Goal: Information Seeking & Learning: Learn about a topic

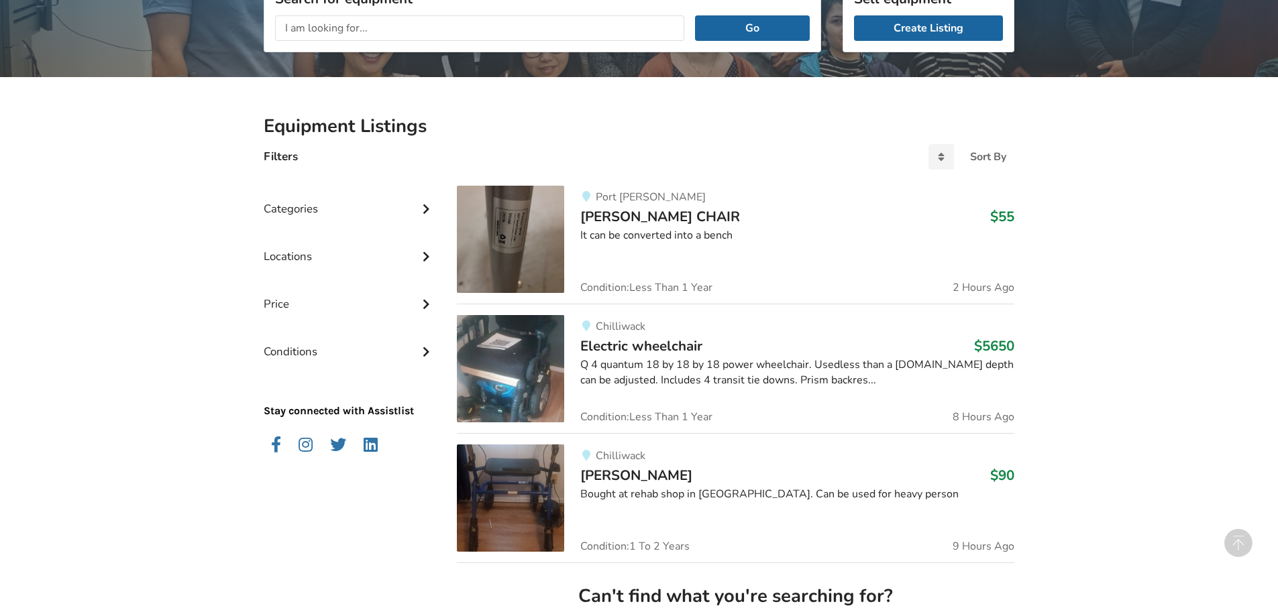
scroll to position [201, 0]
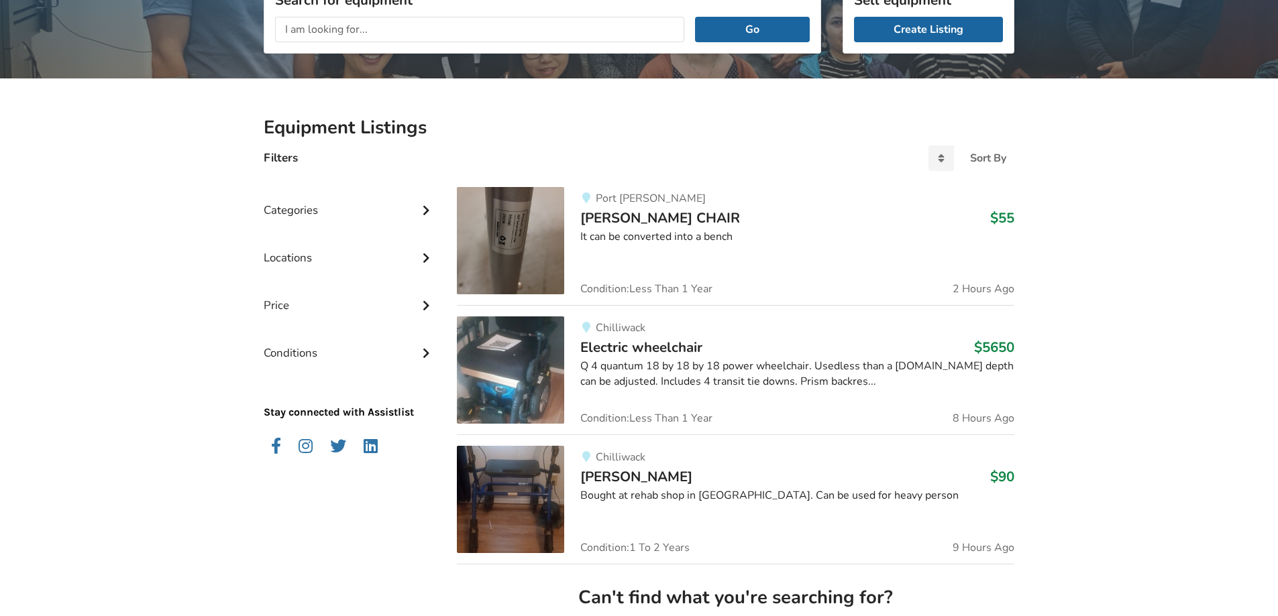
click at [311, 256] on div "Locations" at bounding box center [350, 248] width 172 height 48
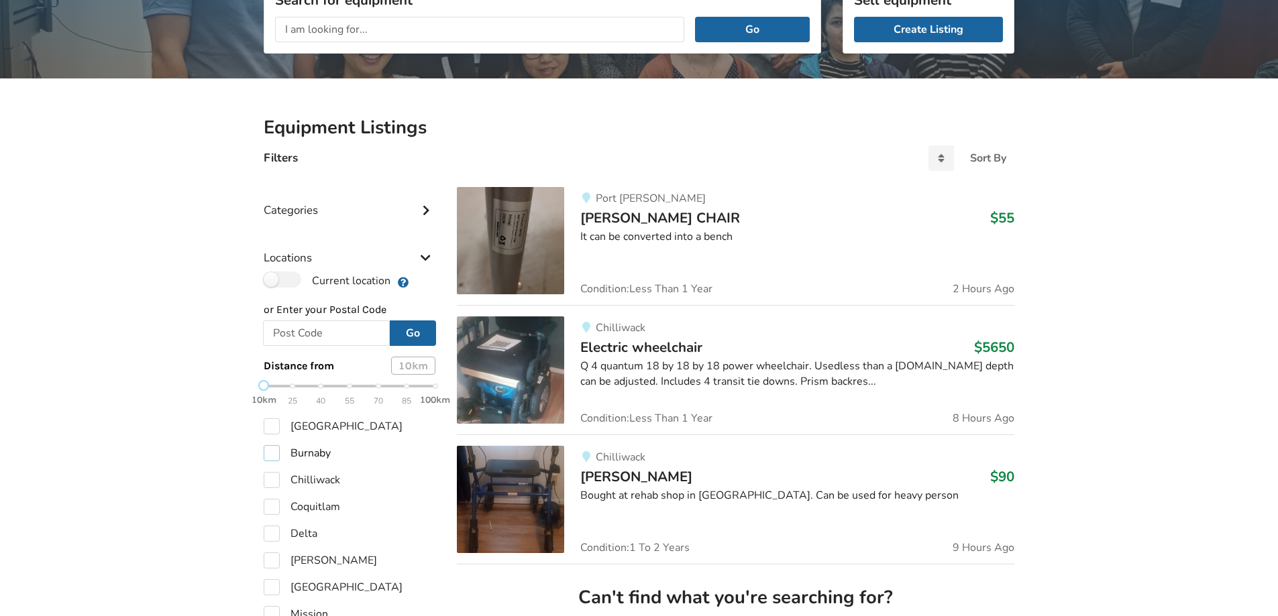
click at [274, 454] on label "Burnaby" at bounding box center [297, 453] width 67 height 16
checkbox input "true"
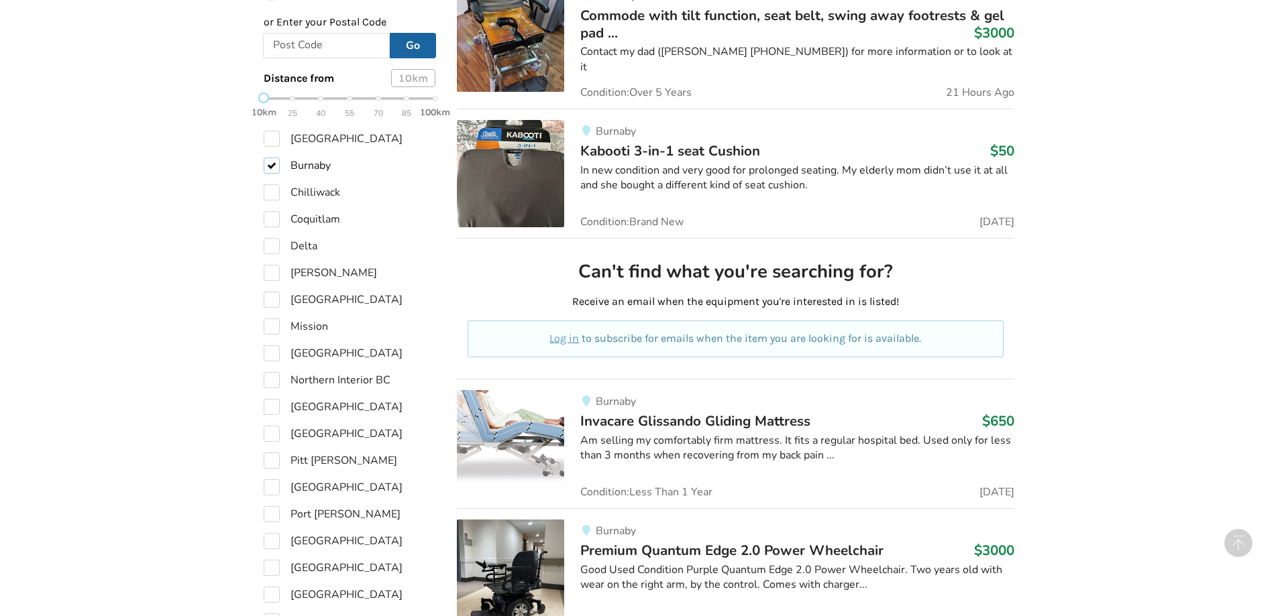
scroll to position [537, 0]
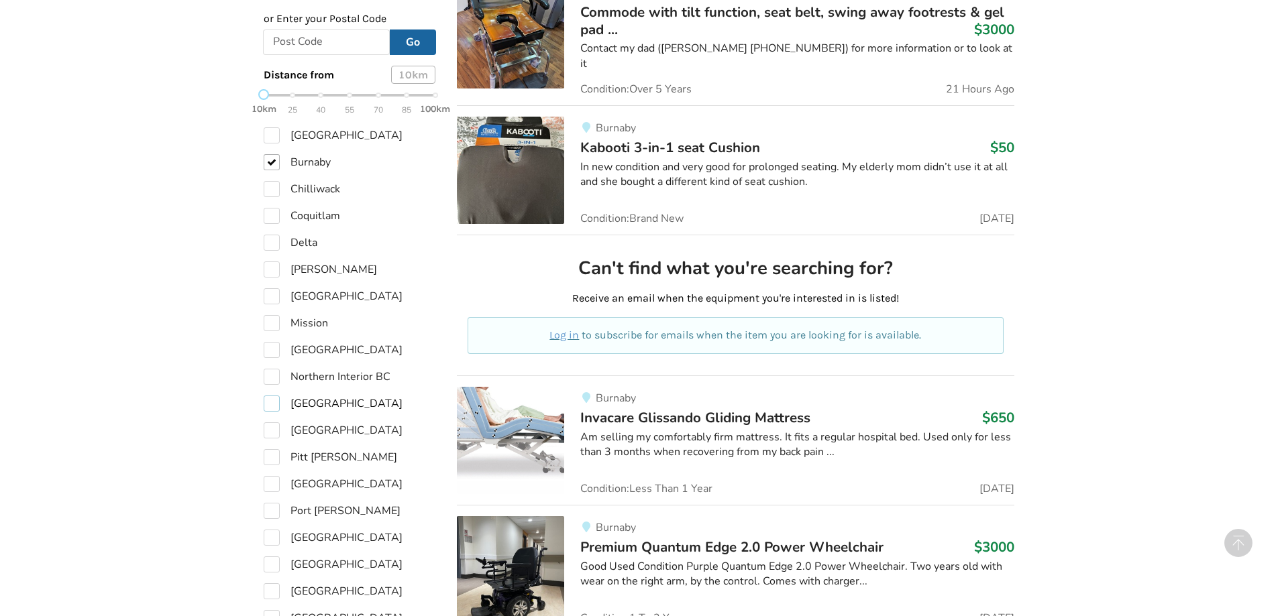
click at [269, 403] on label "[GEOGRAPHIC_DATA]" at bounding box center [333, 404] width 139 height 16
checkbox input "true"
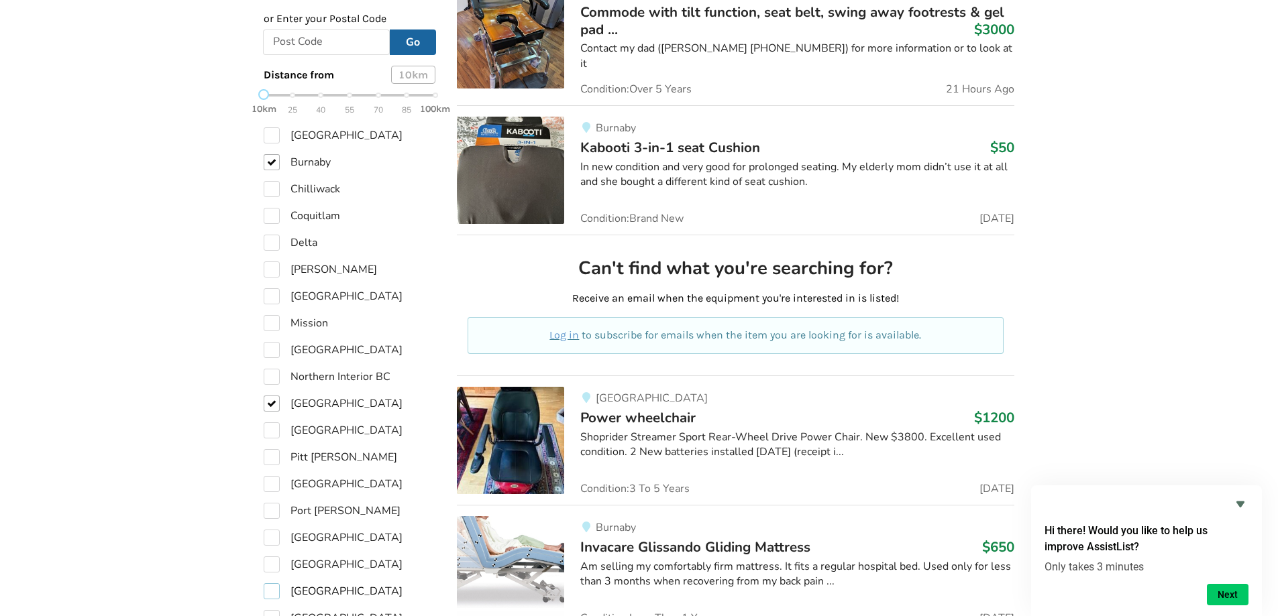
click at [274, 588] on label "[GEOGRAPHIC_DATA]" at bounding box center [333, 592] width 139 height 16
checkbox input "true"
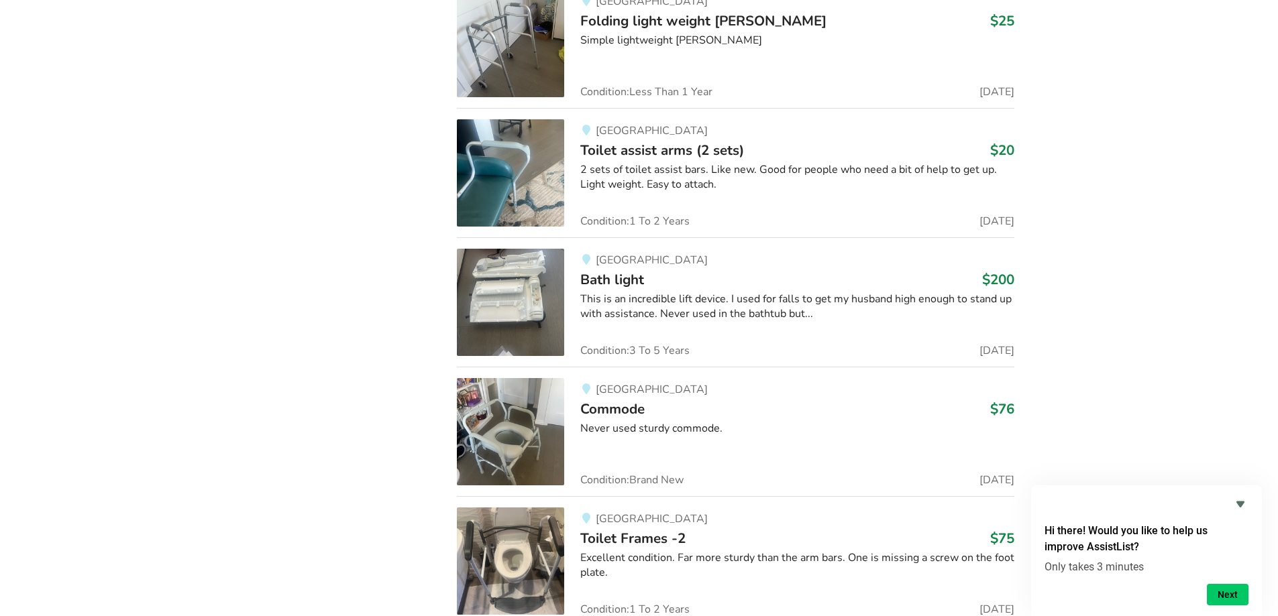
scroll to position [2291, 0]
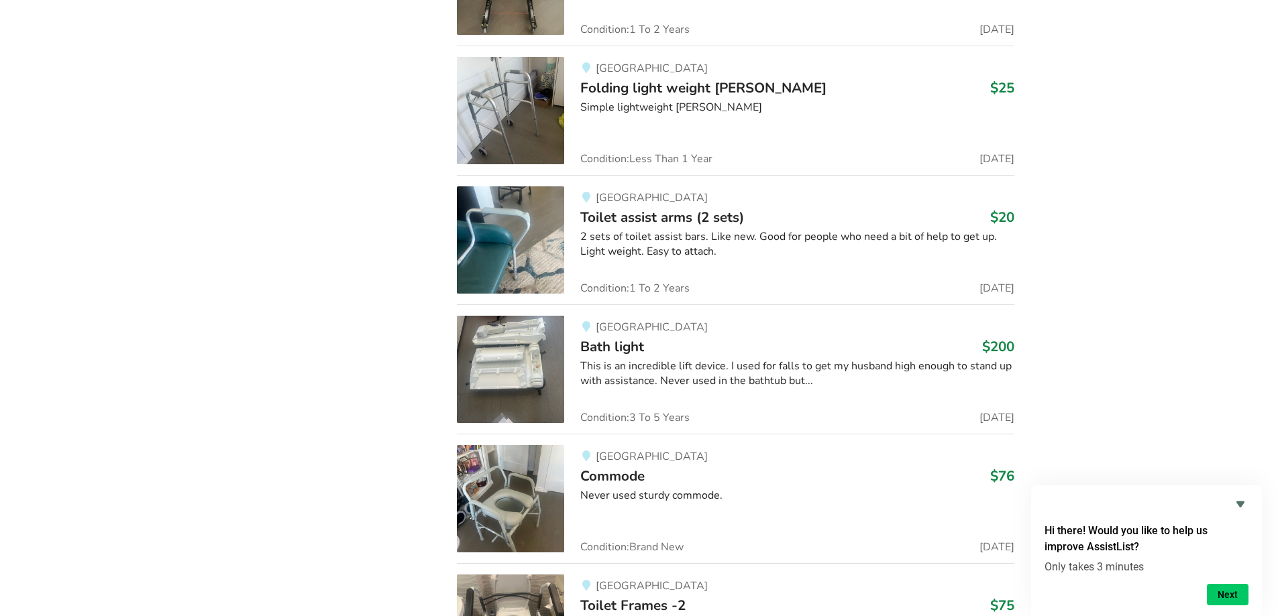
click at [643, 85] on span "Folding light weight [PERSON_NAME]" at bounding box center [703, 87] width 246 height 19
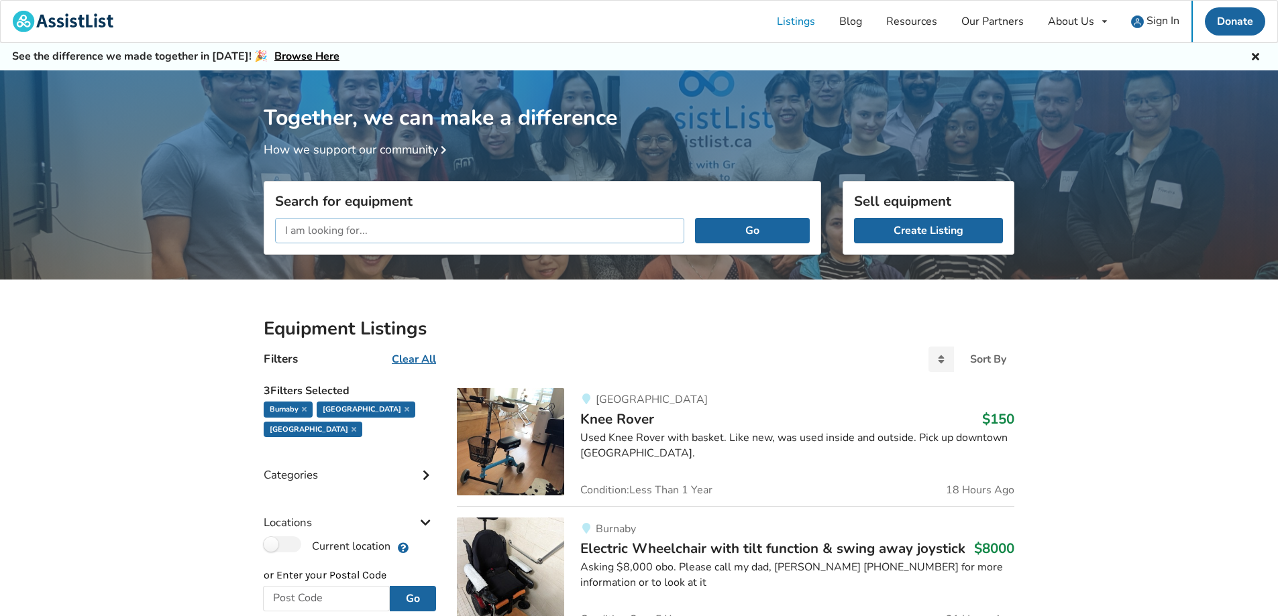
click at [342, 229] on input "text" at bounding box center [479, 230] width 409 height 25
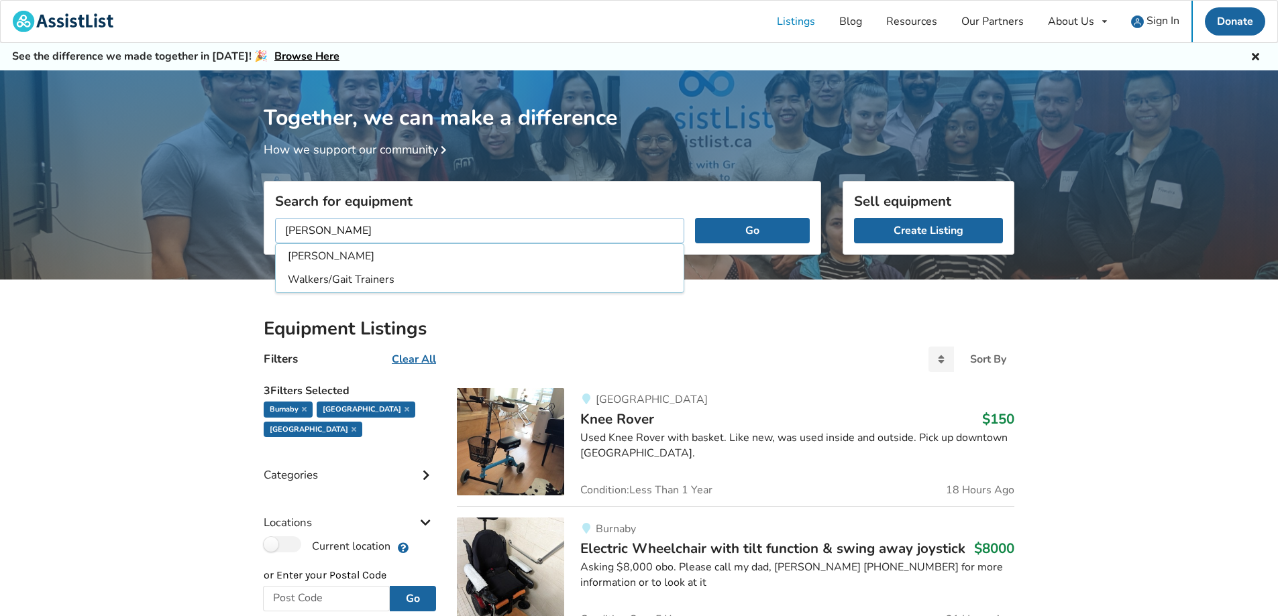
type input "[PERSON_NAME]"
click at [695, 218] on button "Go" at bounding box center [752, 230] width 115 height 25
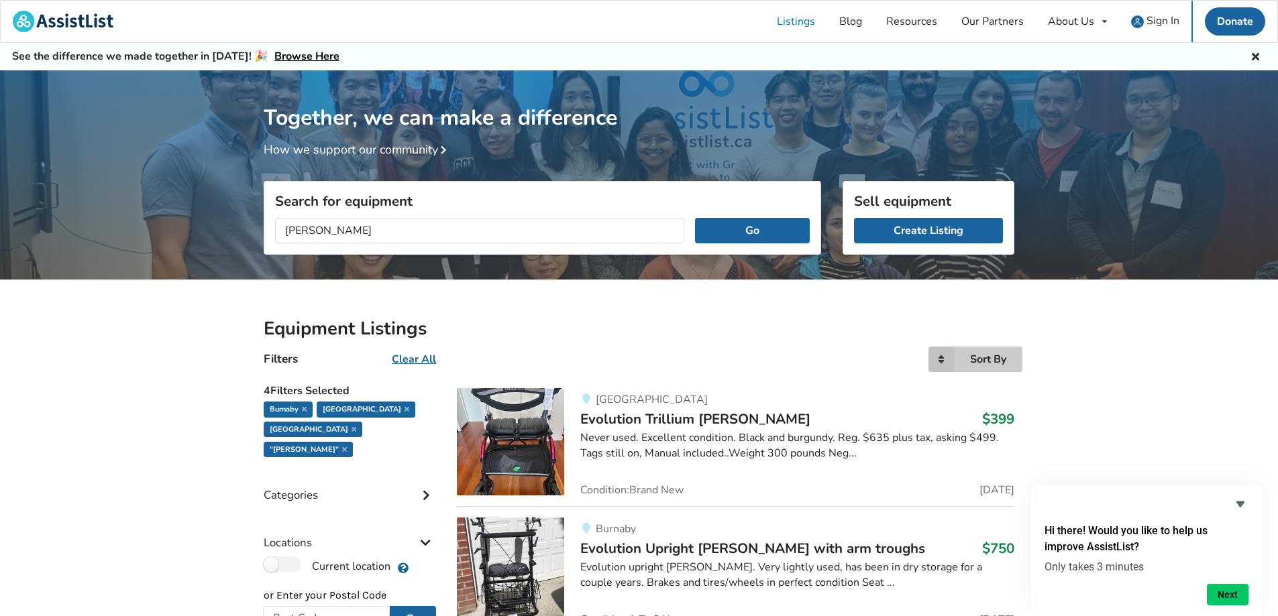
click at [970, 357] on div "Sort By" at bounding box center [988, 359] width 36 height 11
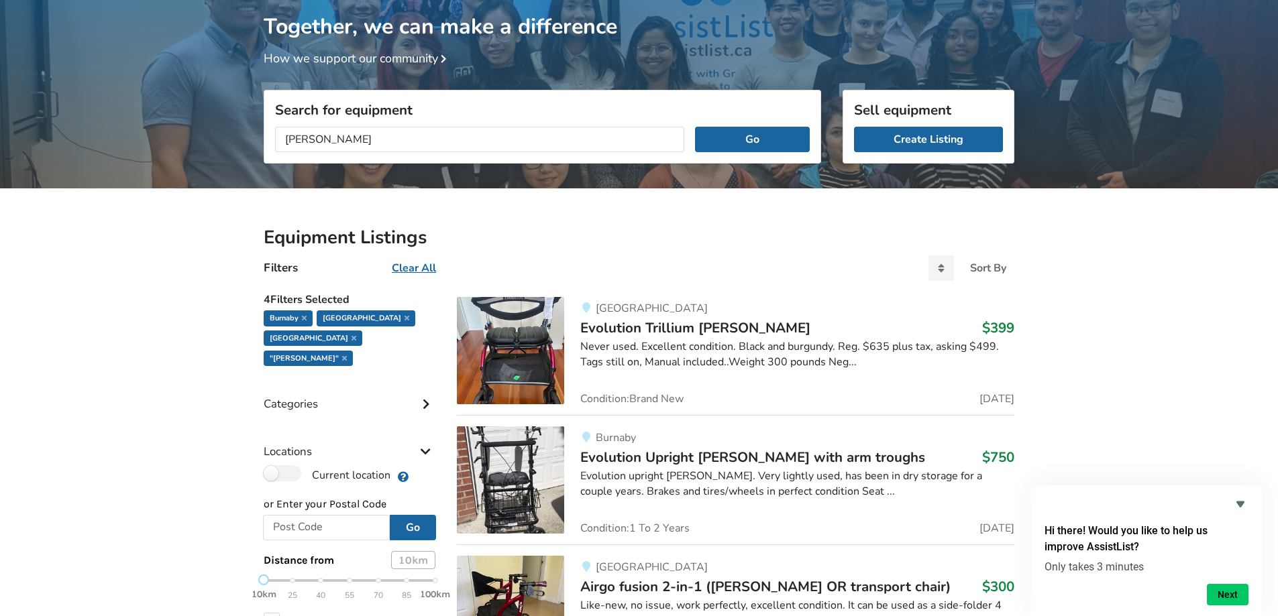
scroll to position [268, 0]
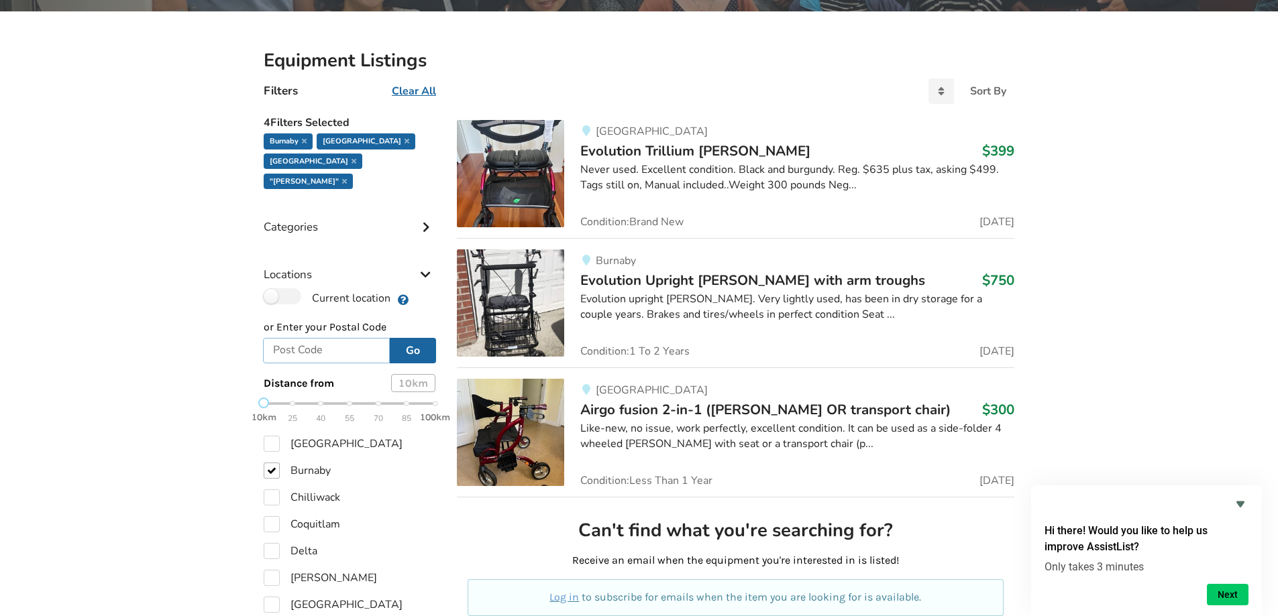
click at [299, 338] on input "text" at bounding box center [326, 350] width 127 height 25
click at [293, 399] on div "10km 25 40 55 70 85 100km" at bounding box center [350, 410] width 172 height 23
type input "v7j 3r3"
click at [417, 338] on button "Go" at bounding box center [413, 350] width 46 height 25
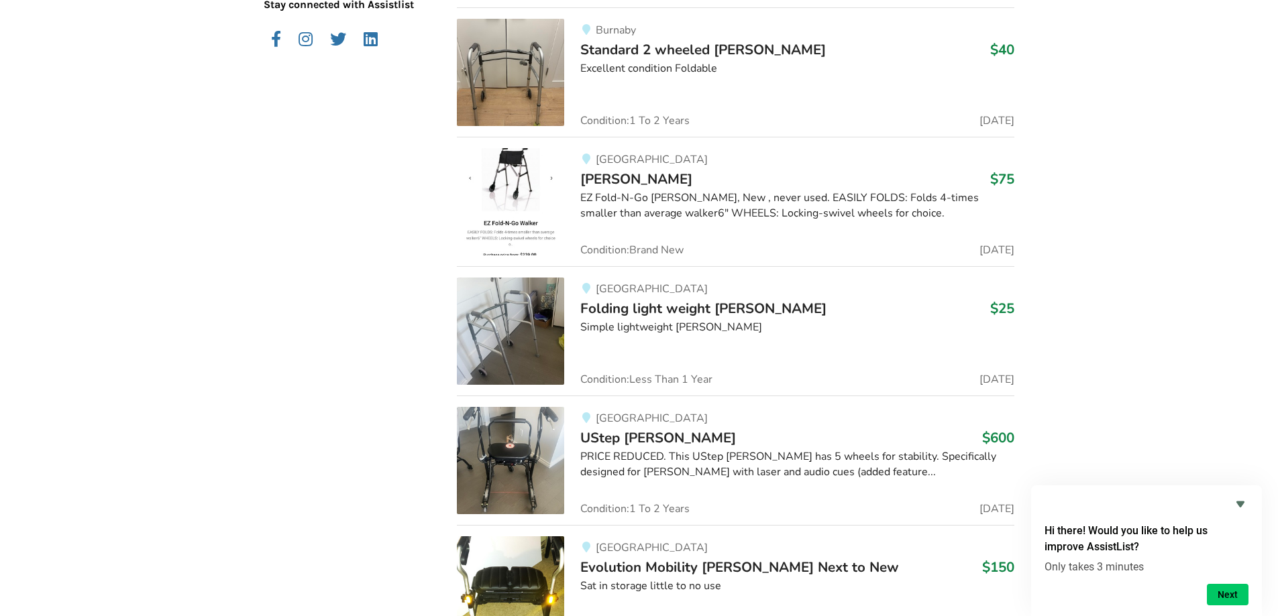
scroll to position [926, 0]
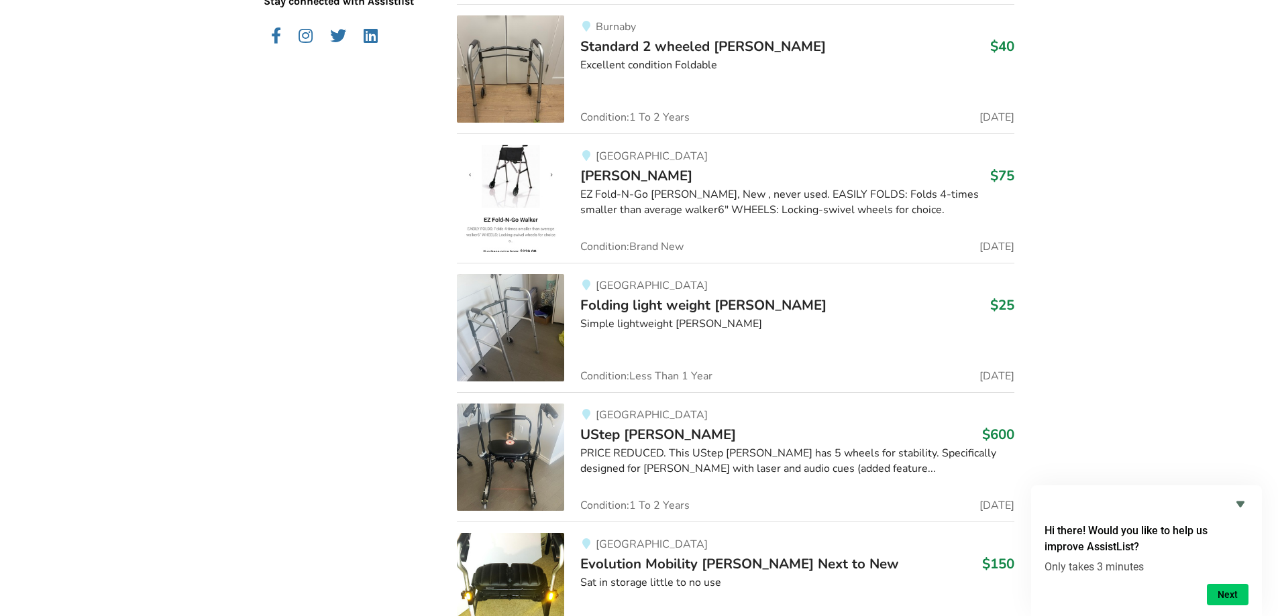
click at [639, 305] on span "Folding light weight [PERSON_NAME]" at bounding box center [703, 305] width 246 height 19
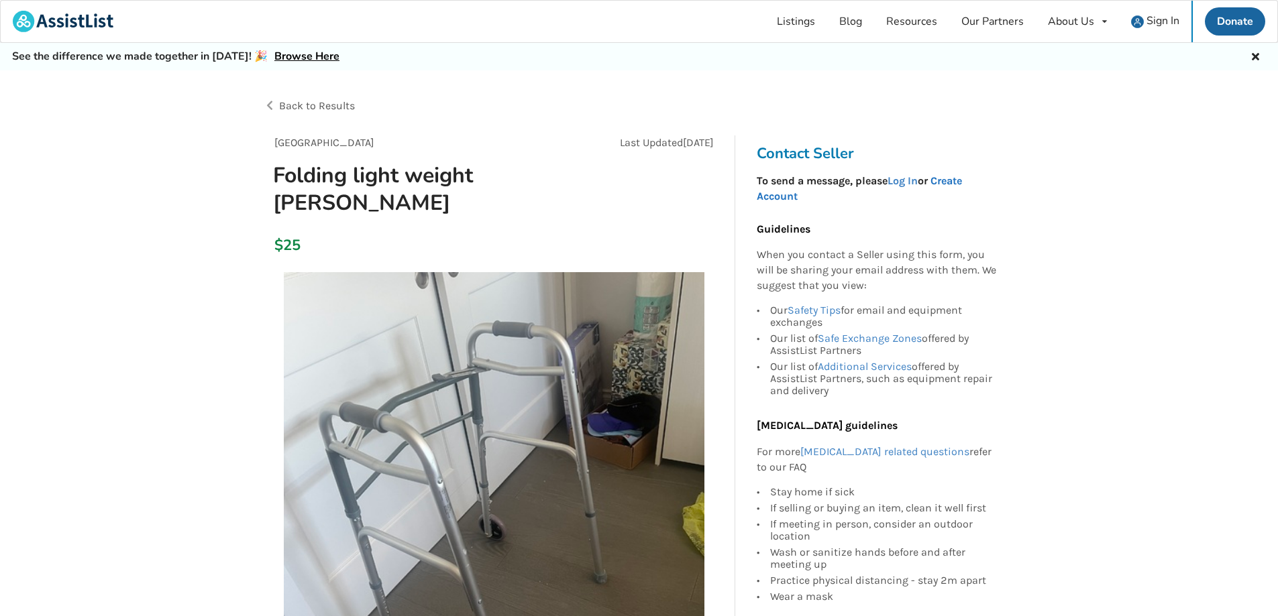
click at [962, 179] on link "Create Account" at bounding box center [859, 188] width 205 height 28
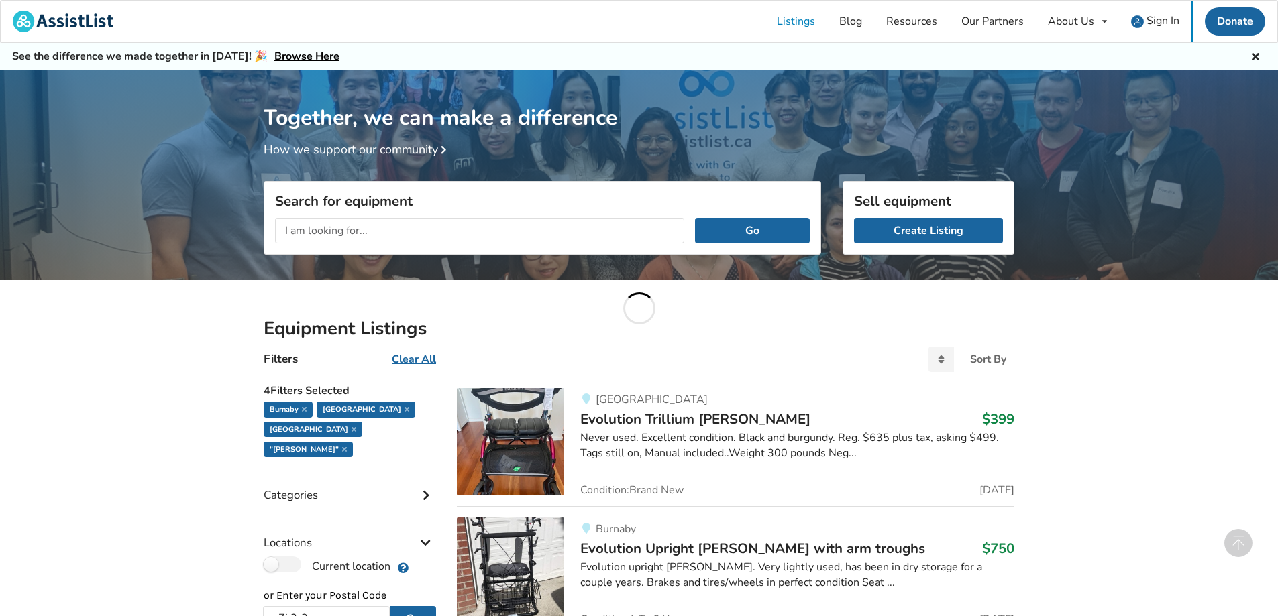
scroll to position [926, 0]
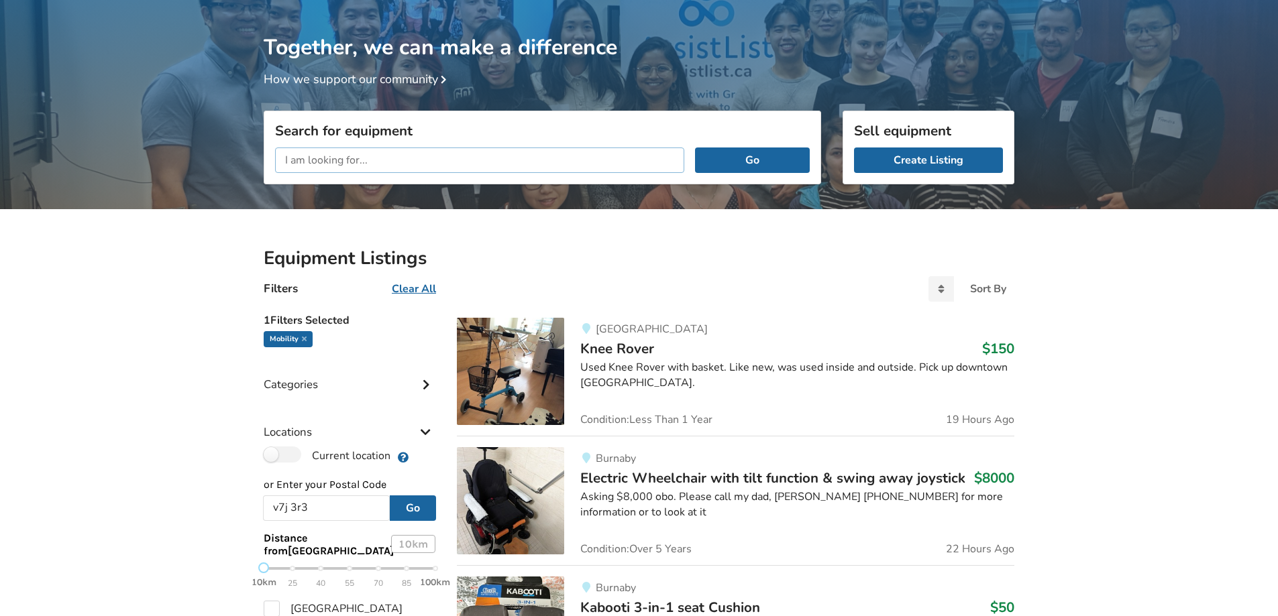
click at [383, 160] on input "text" at bounding box center [479, 160] width 409 height 25
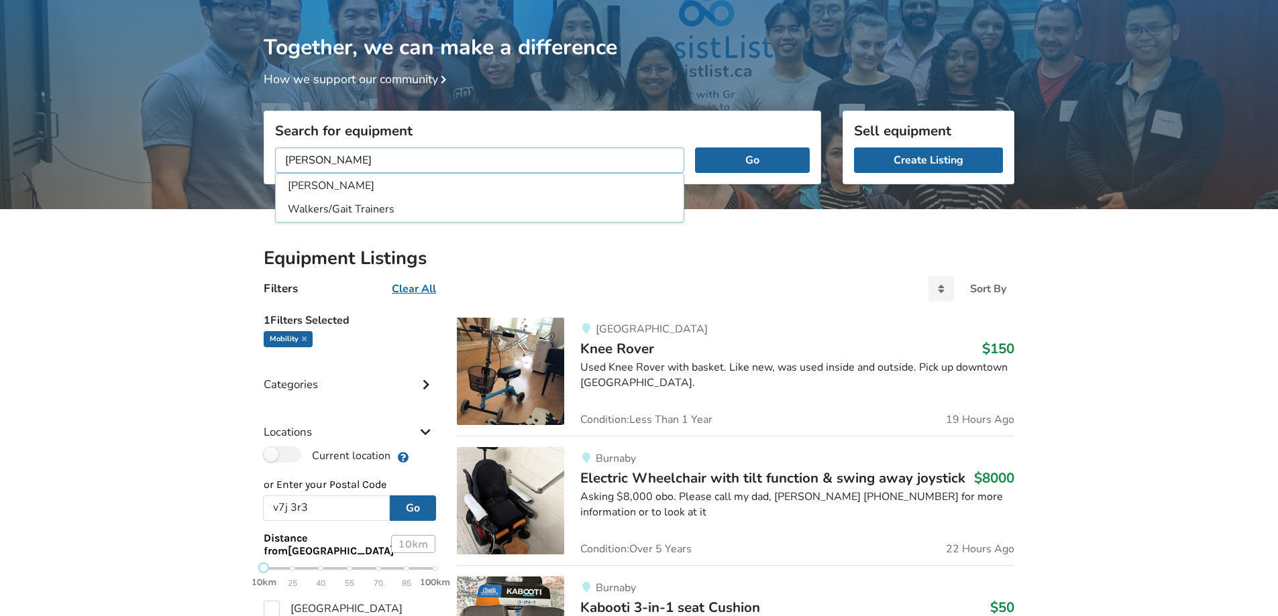
type input "[PERSON_NAME]"
click at [695, 148] on button "Go" at bounding box center [752, 160] width 115 height 25
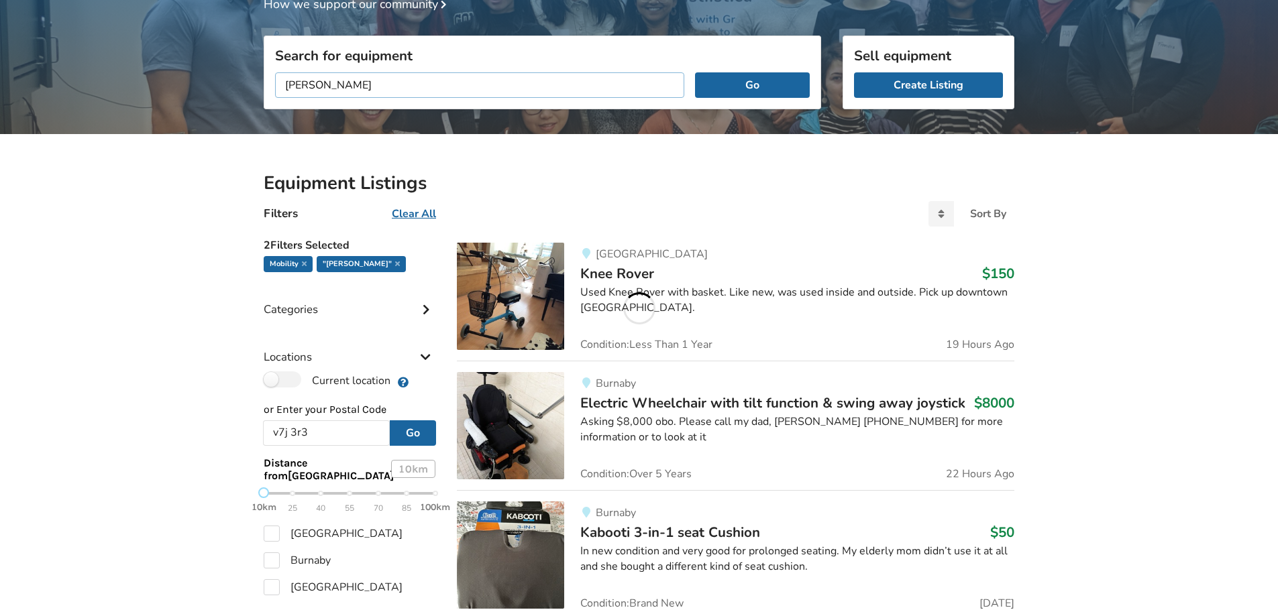
scroll to position [272, 0]
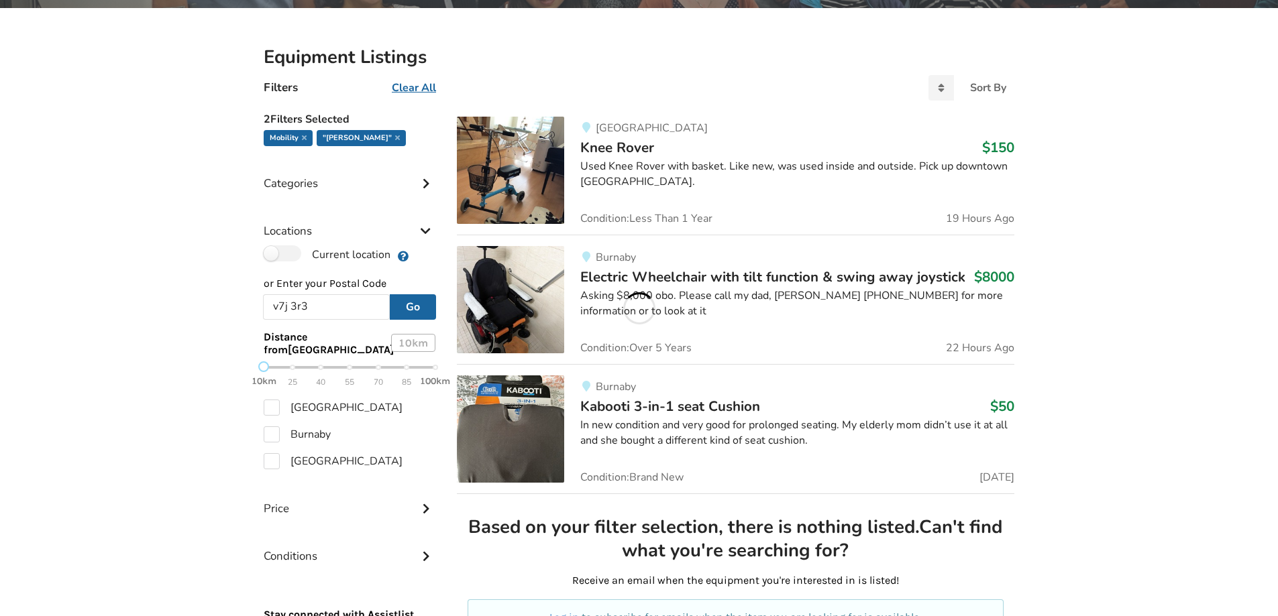
click at [403, 341] on div "10 km" at bounding box center [413, 343] width 44 height 18
click at [291, 366] on div "10km 25 40 55 70 85 100km" at bounding box center [350, 374] width 172 height 23
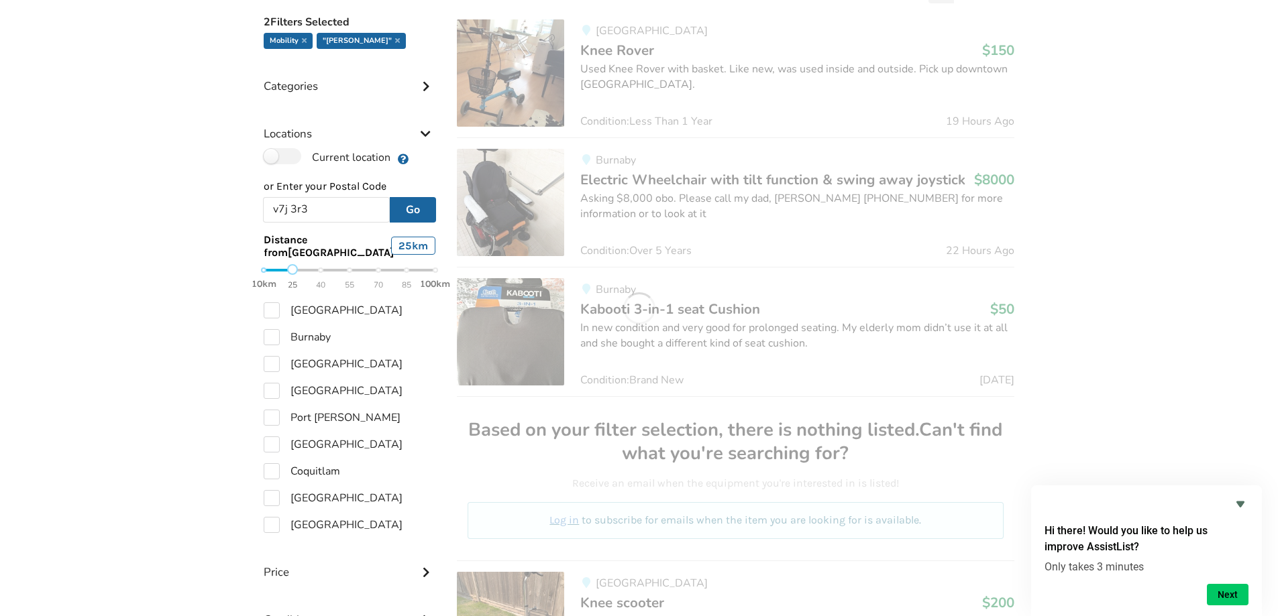
scroll to position [34, 0]
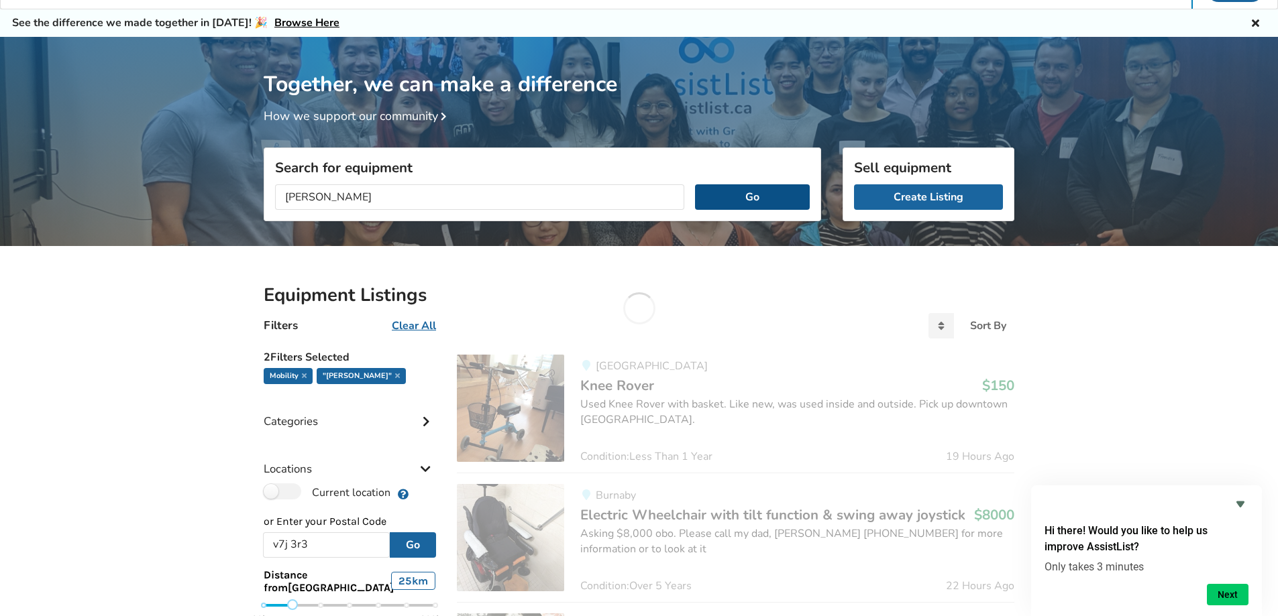
click at [777, 199] on button "Go" at bounding box center [752, 196] width 115 height 25
click at [415, 324] on u "Clear All" at bounding box center [414, 326] width 44 height 15
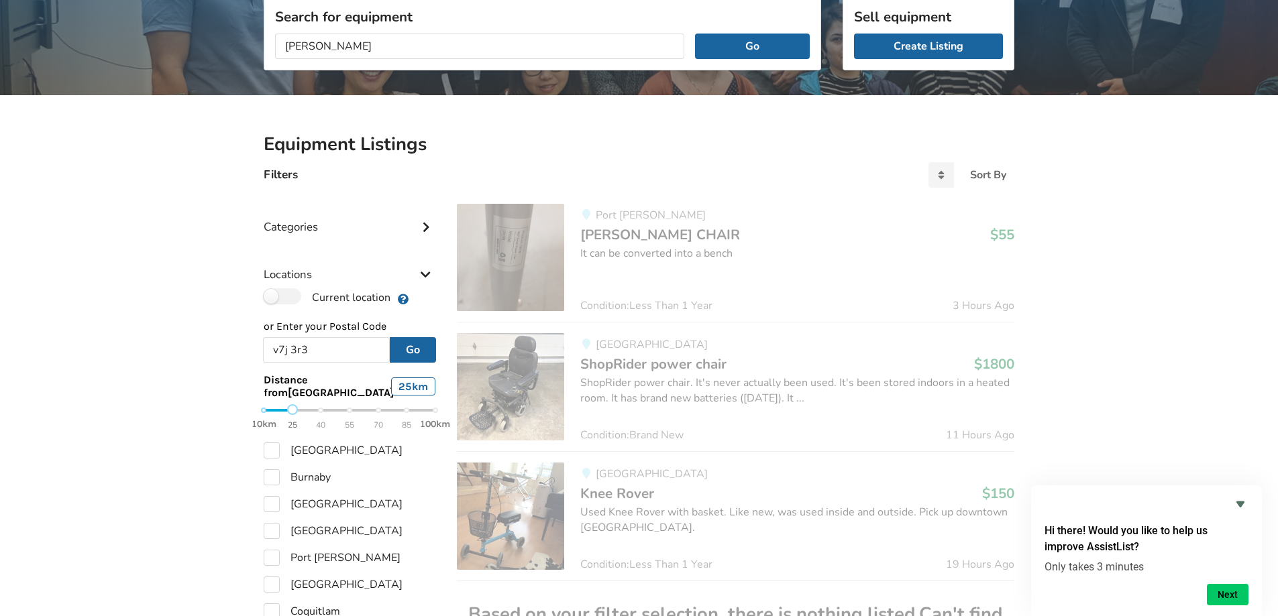
scroll to position [130, 0]
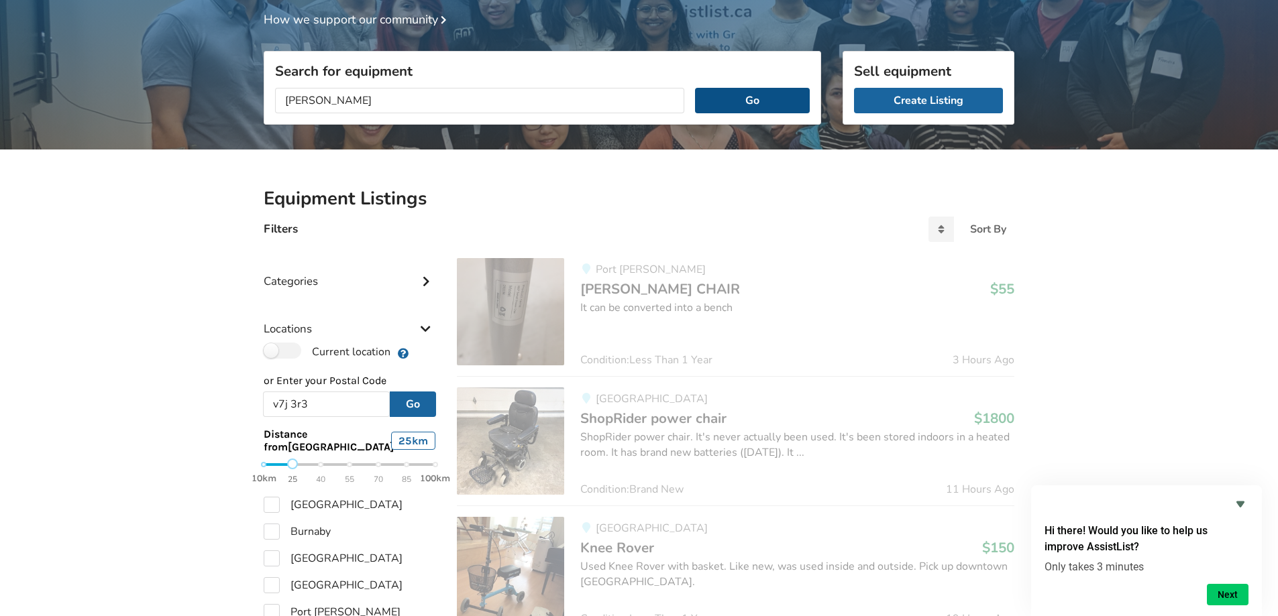
click at [750, 99] on button "Go" at bounding box center [752, 100] width 115 height 25
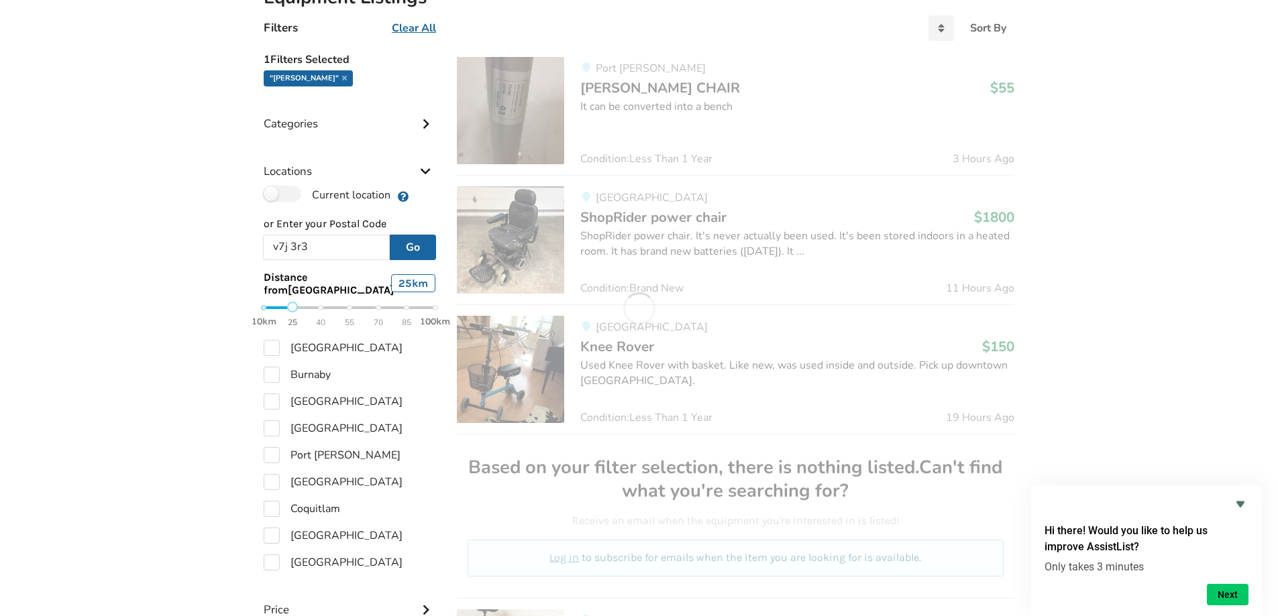
scroll to position [465, 0]
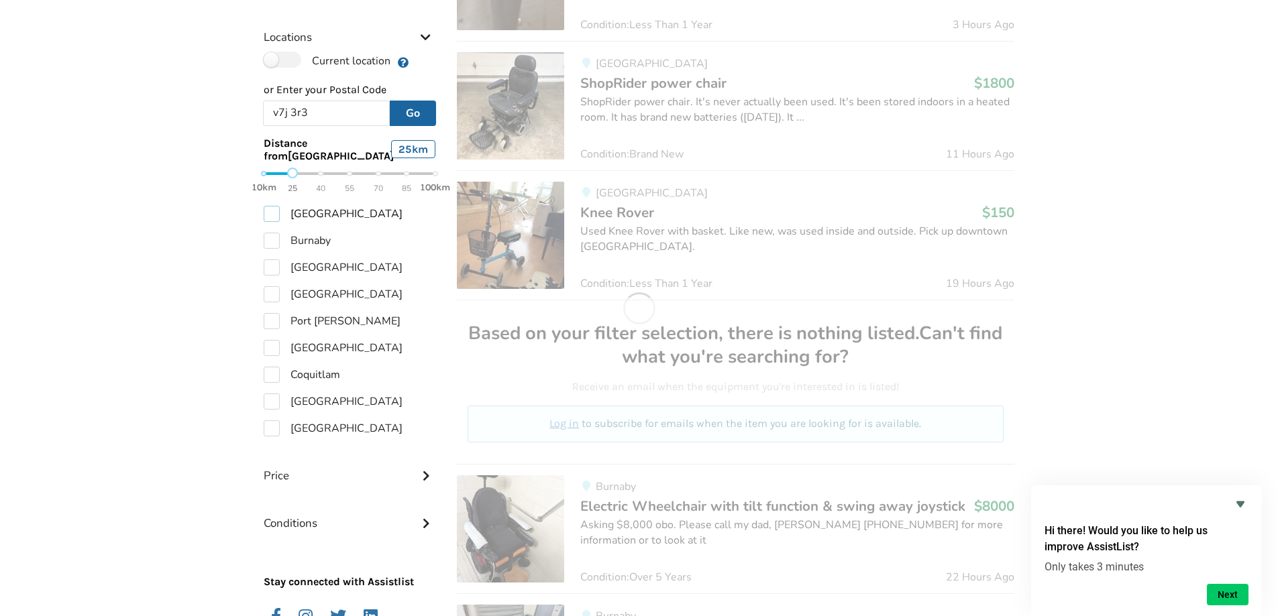
click at [270, 215] on label "[GEOGRAPHIC_DATA]" at bounding box center [333, 214] width 139 height 16
checkbox input "true"
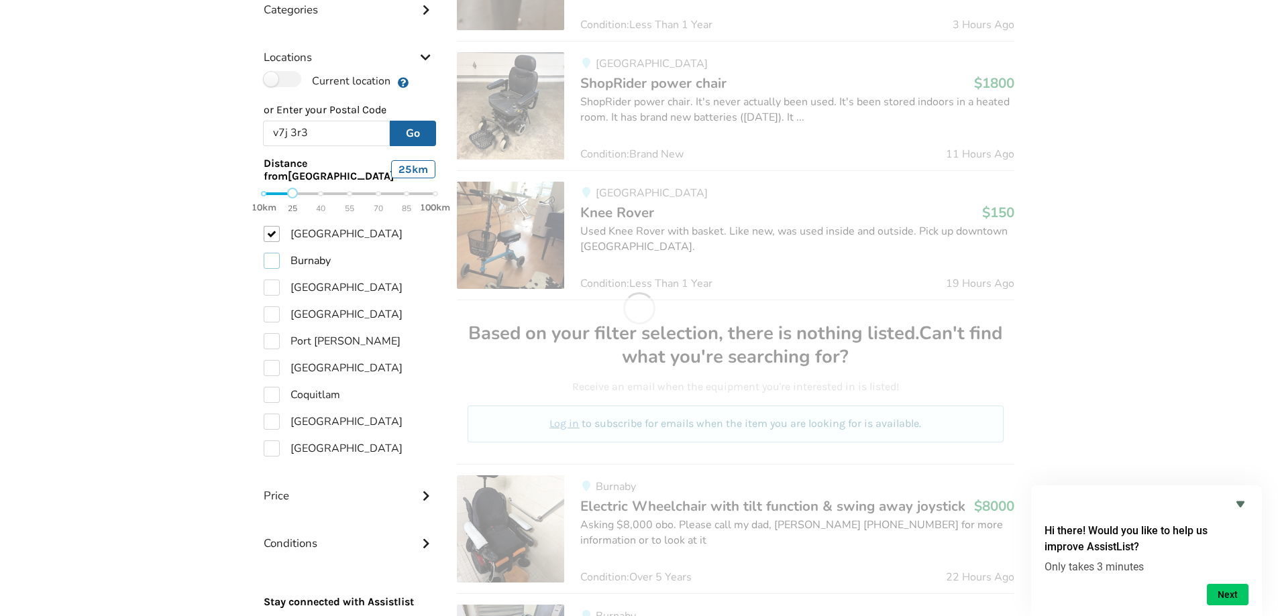
click at [271, 253] on label "Burnaby" at bounding box center [297, 261] width 67 height 16
checkbox input "true"
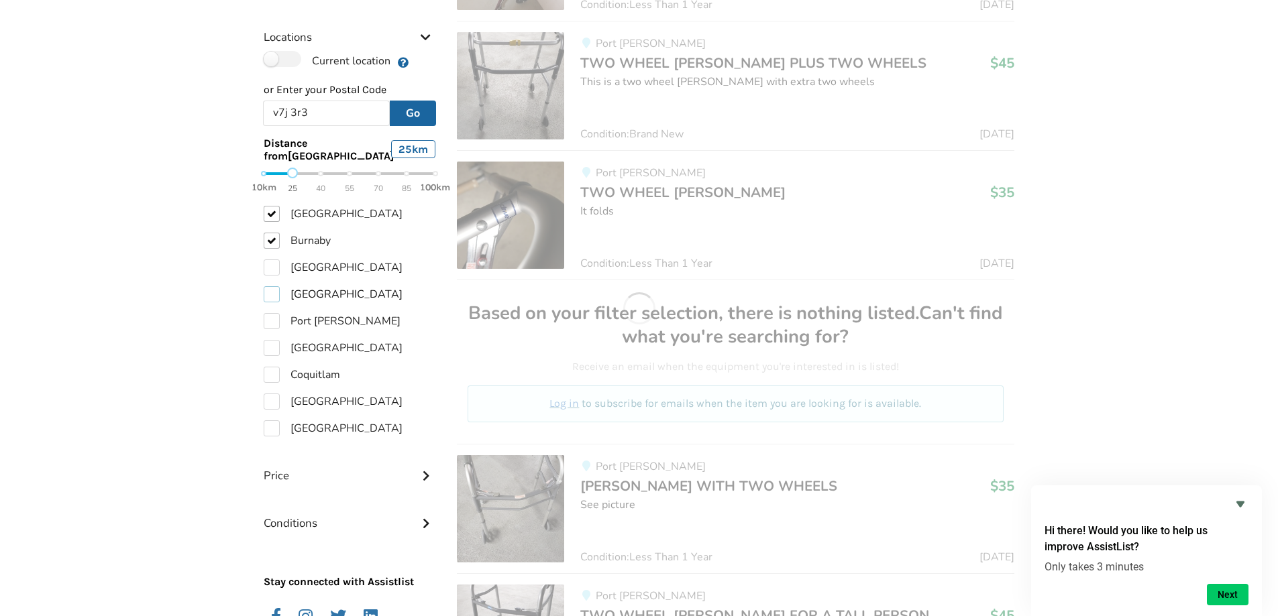
click at [270, 294] on label "[GEOGRAPHIC_DATA]" at bounding box center [333, 294] width 139 height 16
checkbox input "true"
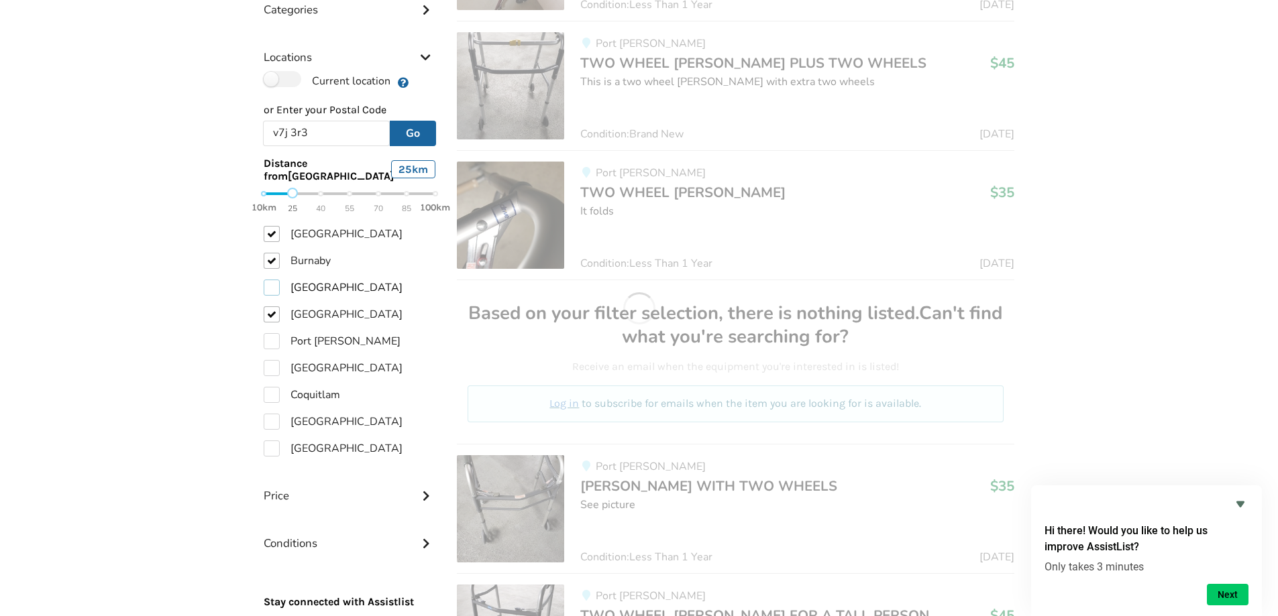
click at [271, 280] on label "[GEOGRAPHIC_DATA]" at bounding box center [333, 288] width 139 height 16
checkbox input "true"
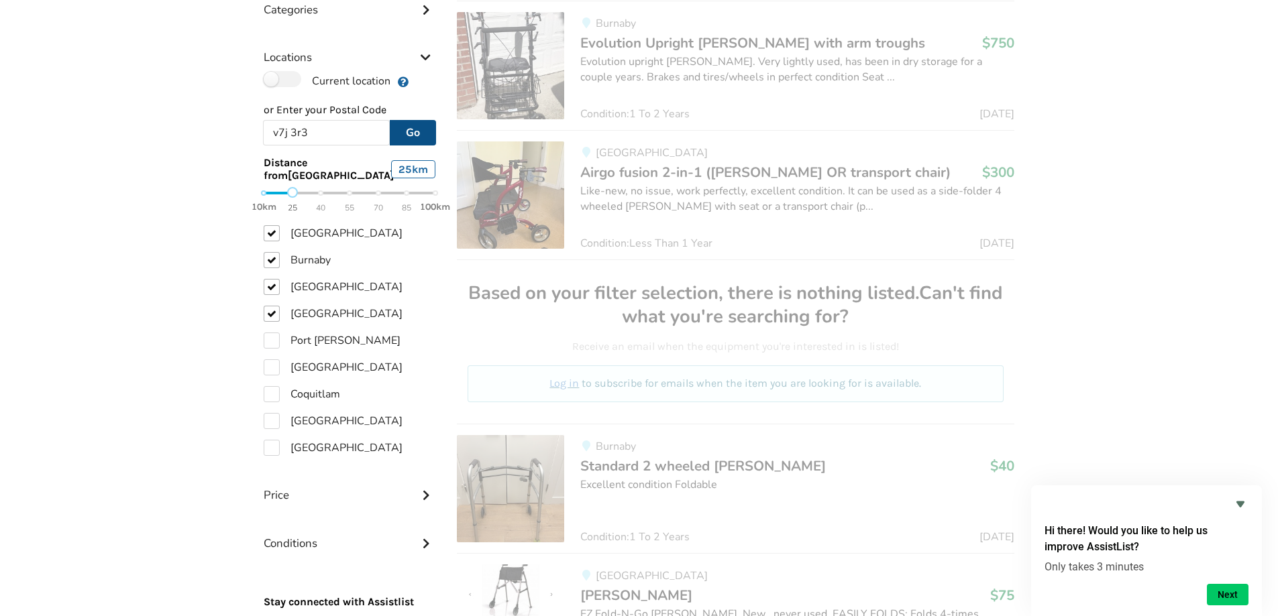
click at [412, 120] on button "Go" at bounding box center [413, 132] width 46 height 25
click at [1226, 592] on button "Next" at bounding box center [1228, 594] width 42 height 21
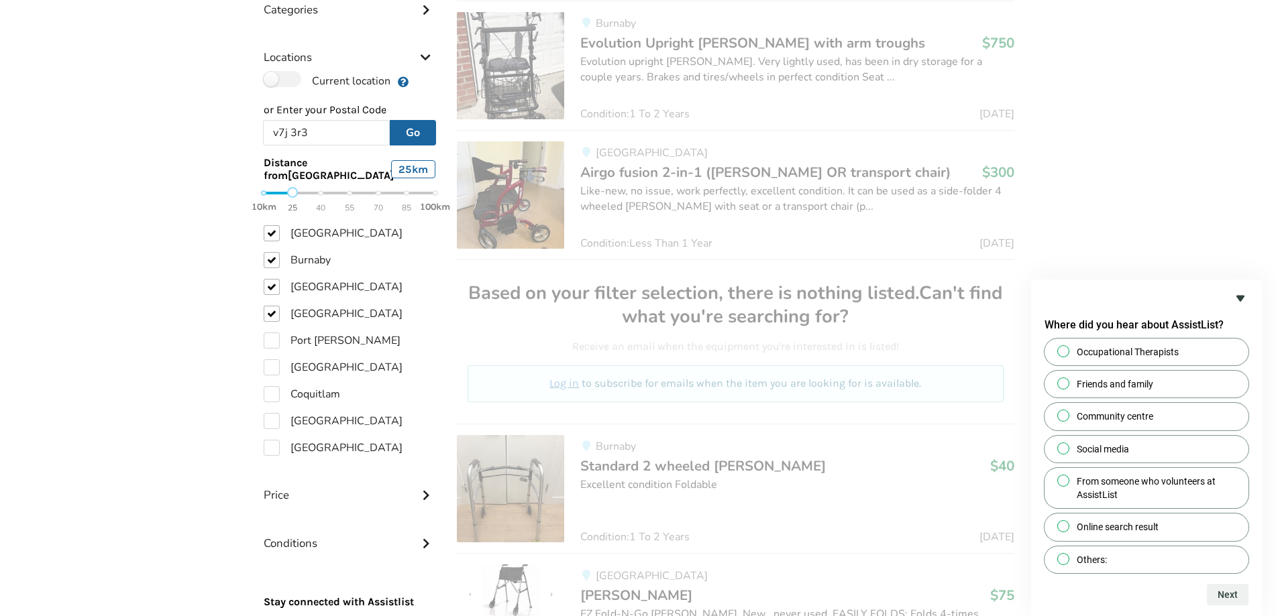
click at [1244, 297] on icon "Hide survey" at bounding box center [1240, 298] width 16 height 16
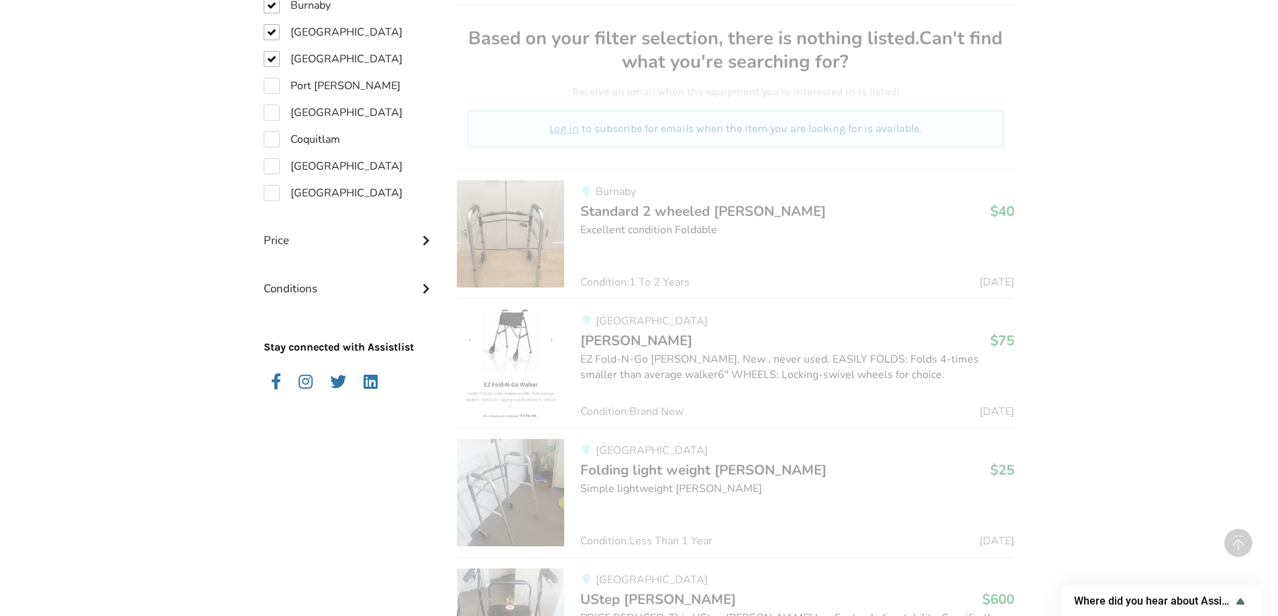
scroll to position [908, 0]
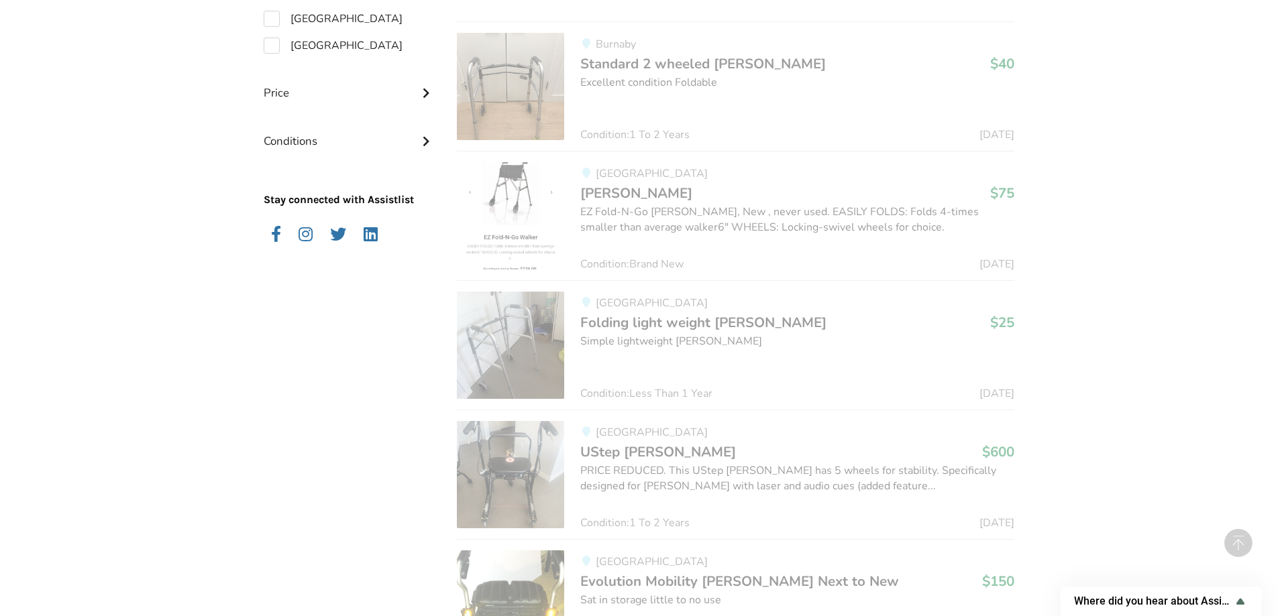
click at [537, 337] on img at bounding box center [510, 345] width 107 height 107
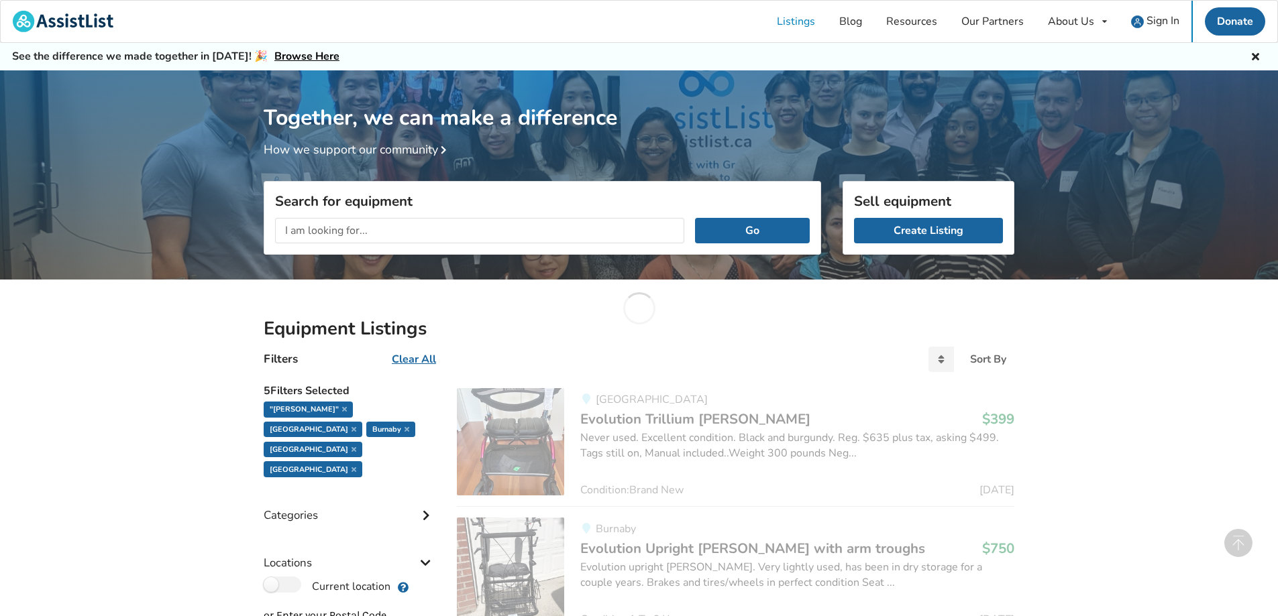
scroll to position [908, 0]
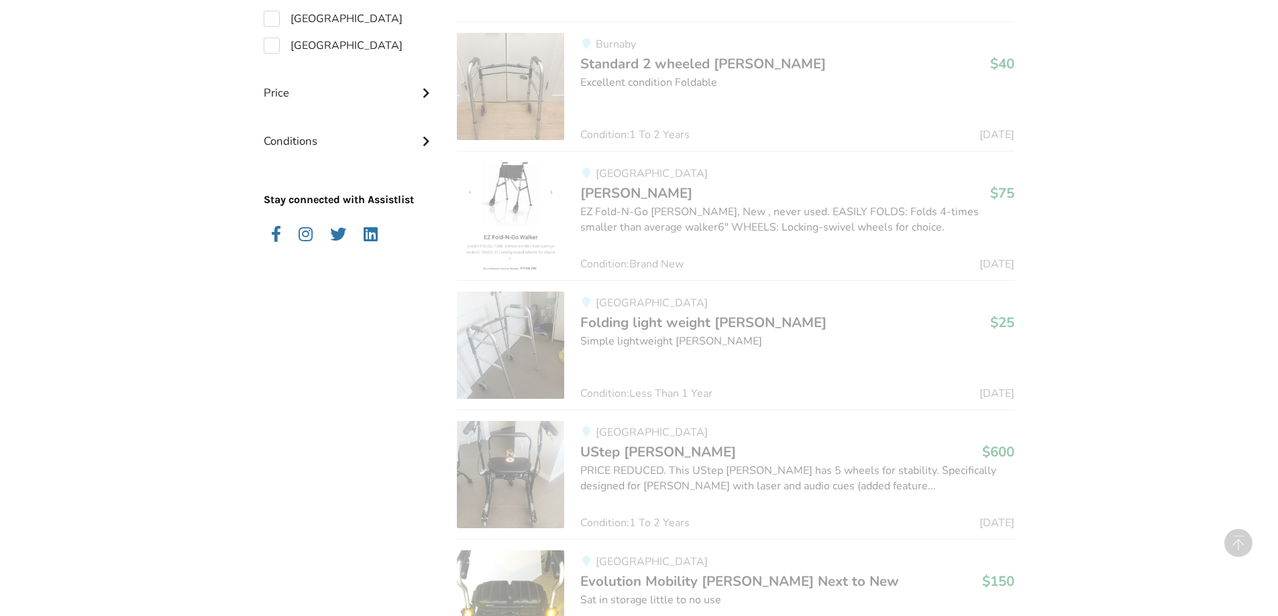
click at [734, 331] on span "Folding light weight [PERSON_NAME]" at bounding box center [703, 322] width 246 height 19
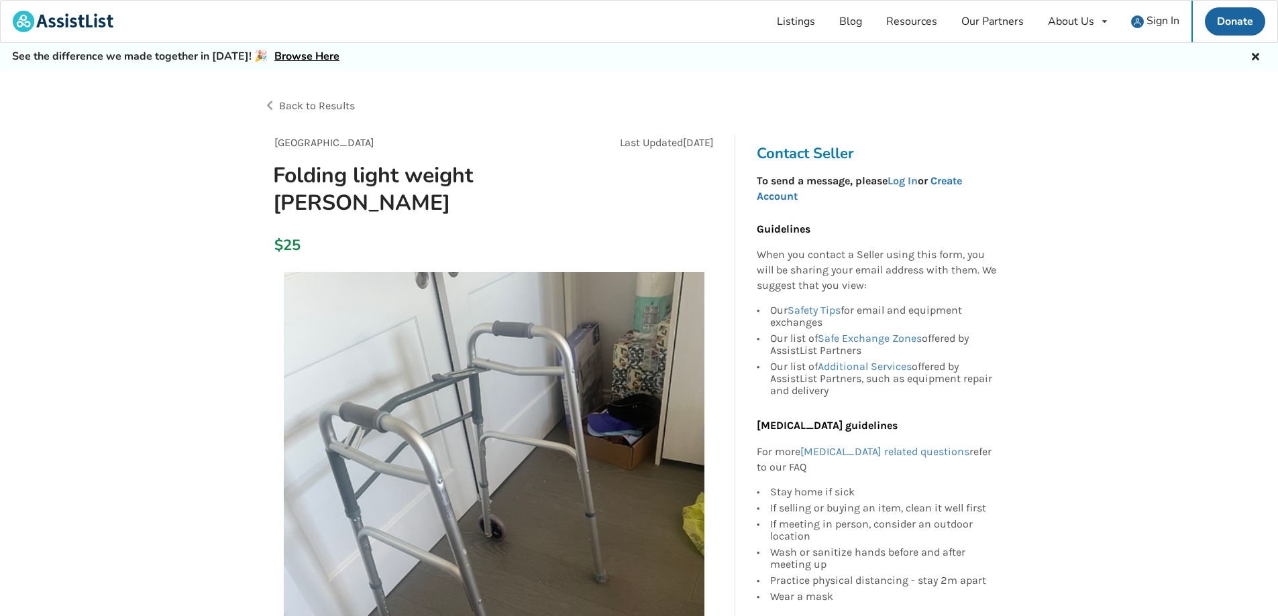
click at [950, 181] on link "Create Account" at bounding box center [859, 188] width 205 height 28
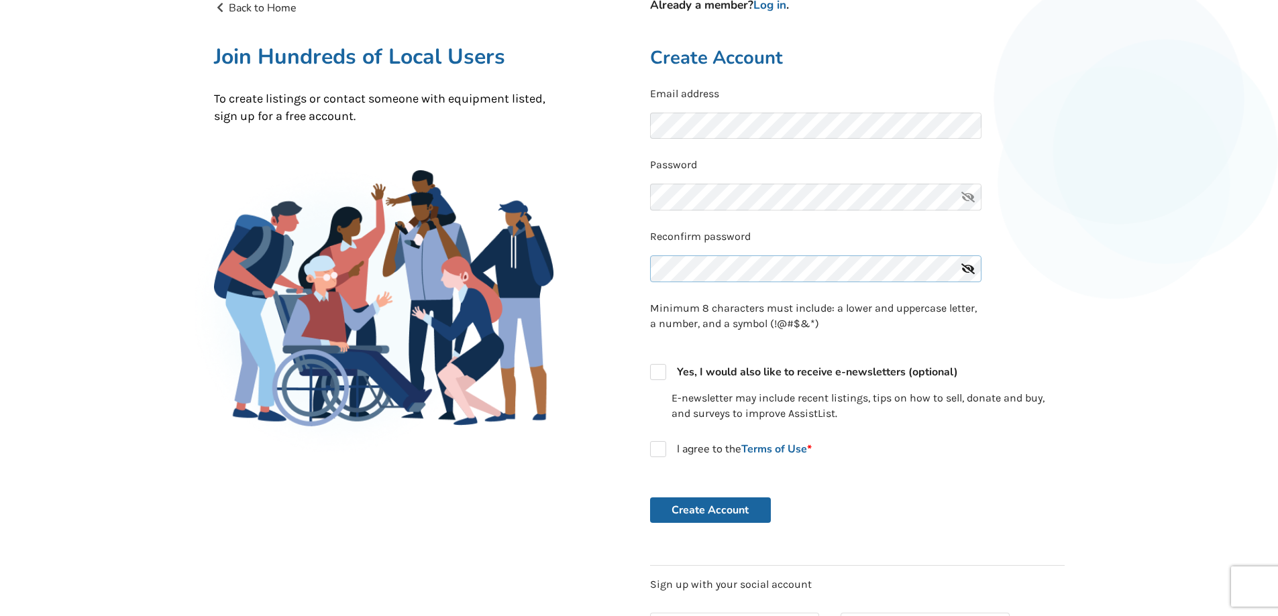
scroll to position [253, 0]
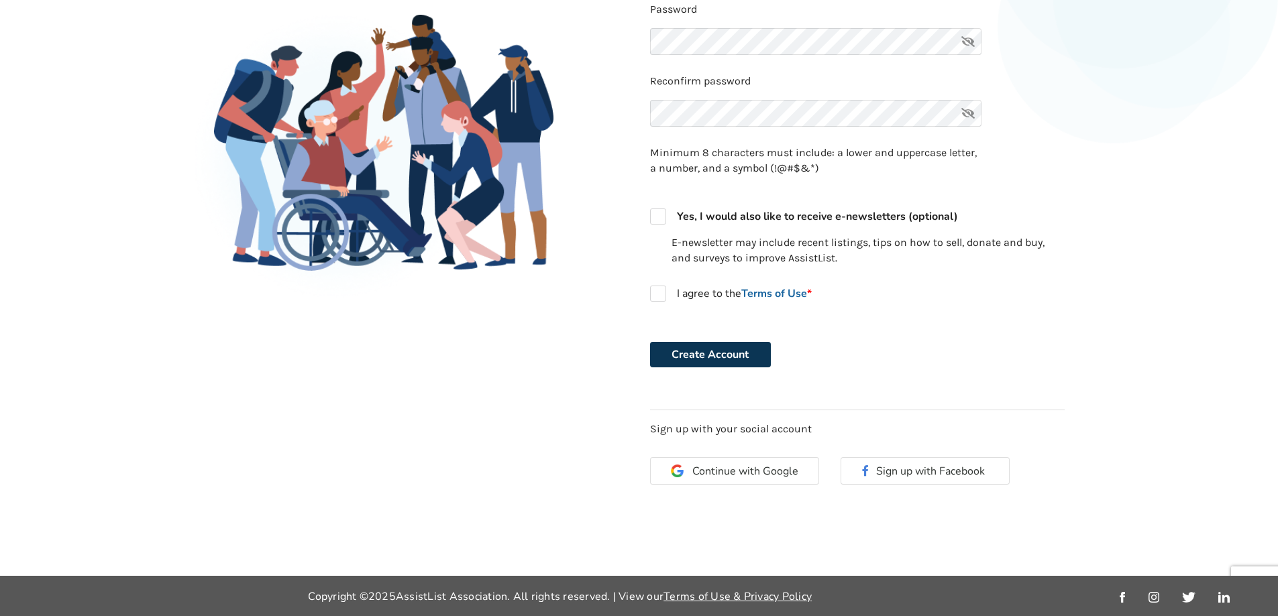
click at [753, 355] on button "Create Account" at bounding box center [710, 354] width 121 height 25
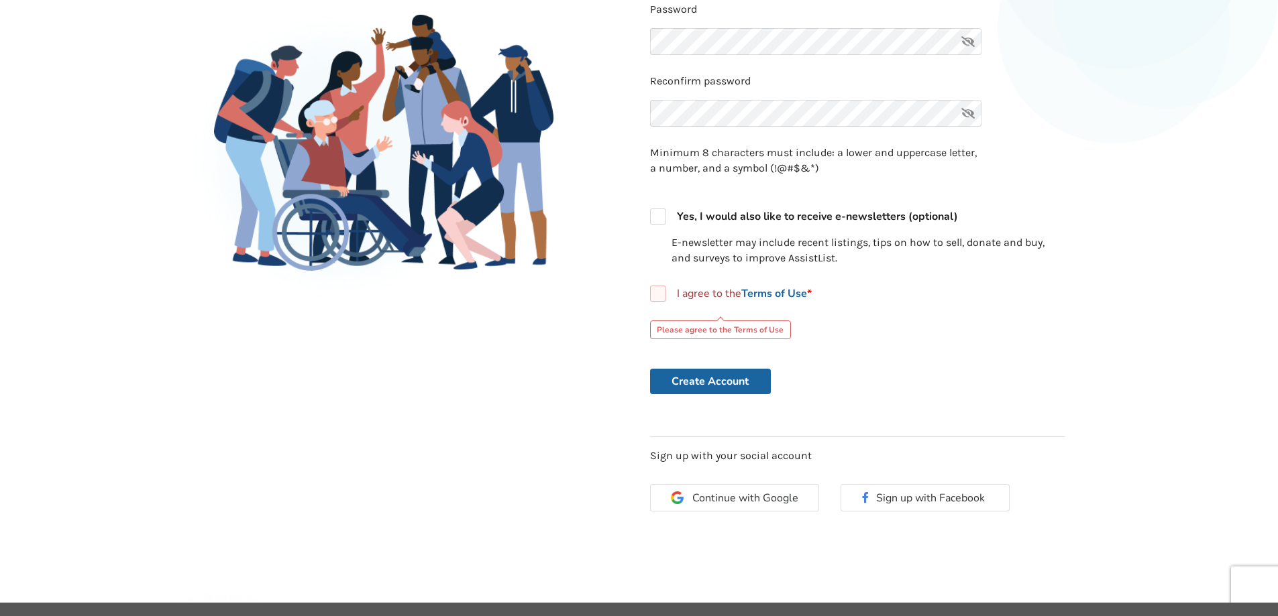
click at [661, 295] on label "I agree to the Terms of Use *" at bounding box center [731, 294] width 162 height 16
checkbox input "true"
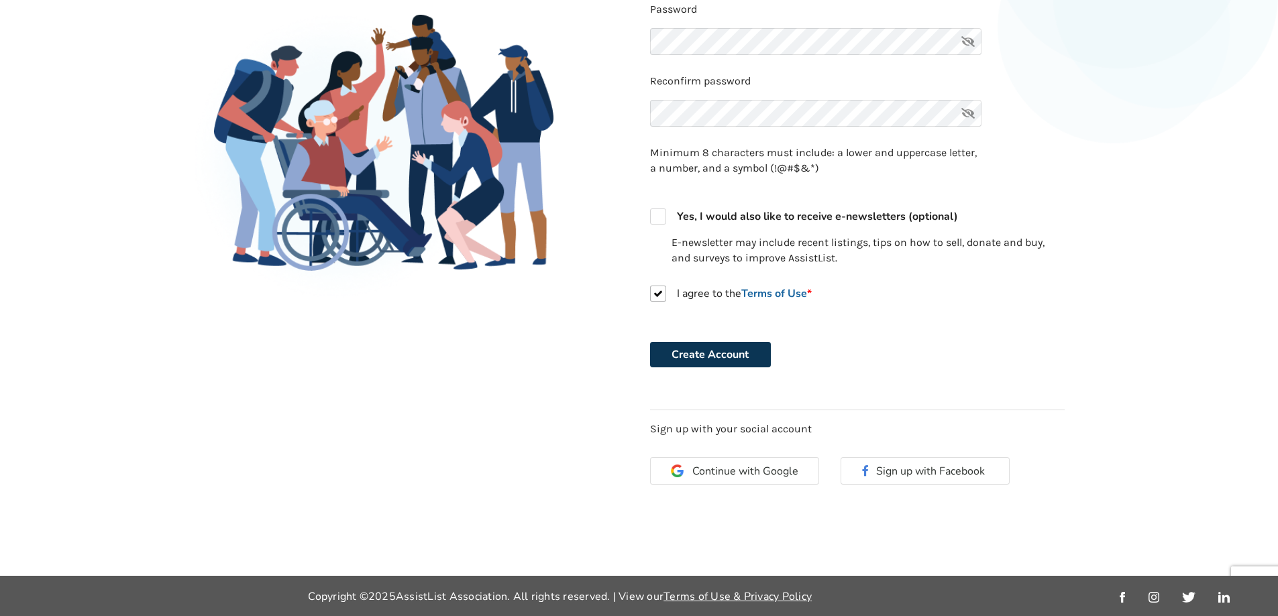
click at [700, 354] on button "Create Account" at bounding box center [710, 354] width 121 height 25
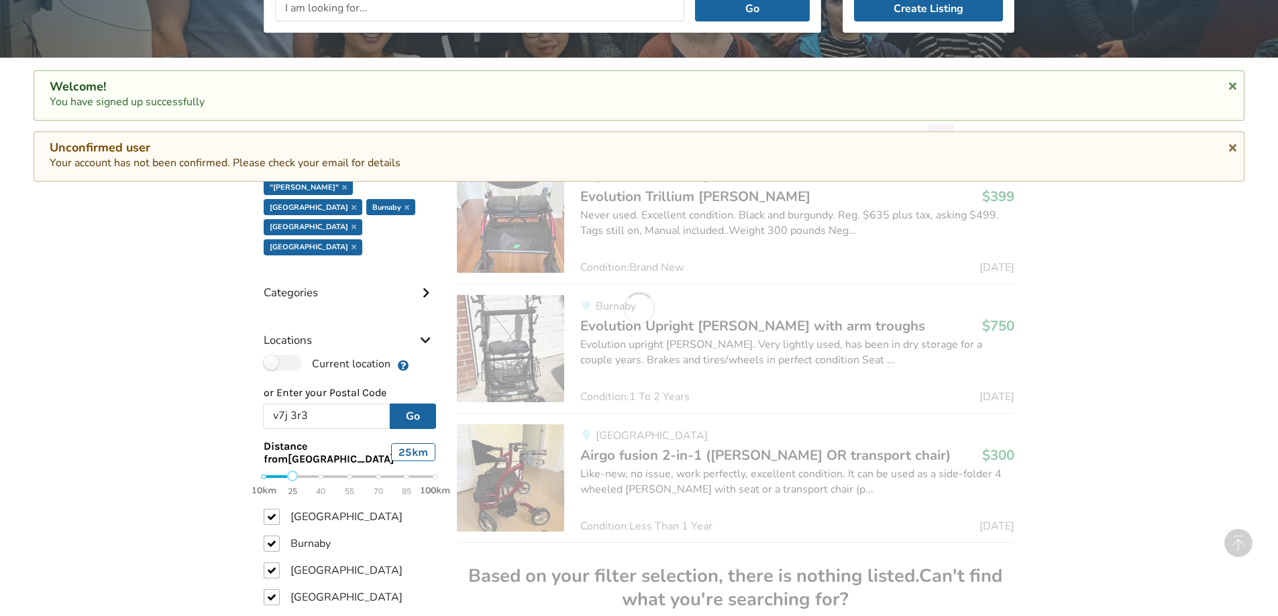
scroll to position [908, 0]
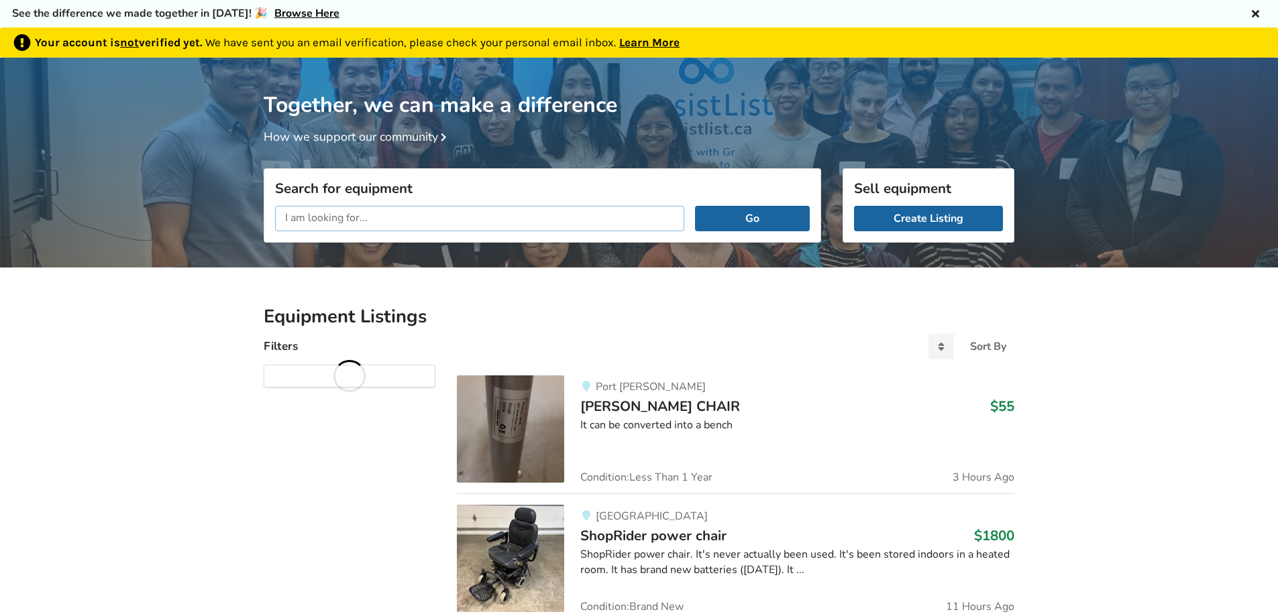
click at [425, 220] on input "text" at bounding box center [479, 218] width 409 height 25
type input "wa"
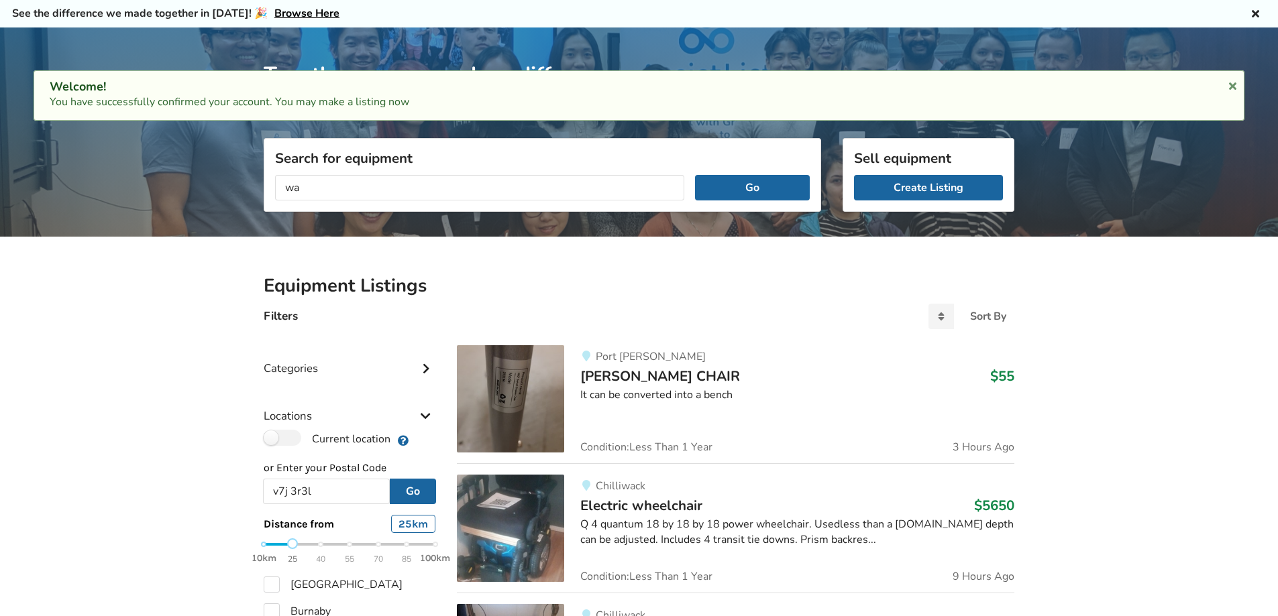
type input "v7j 3r3"
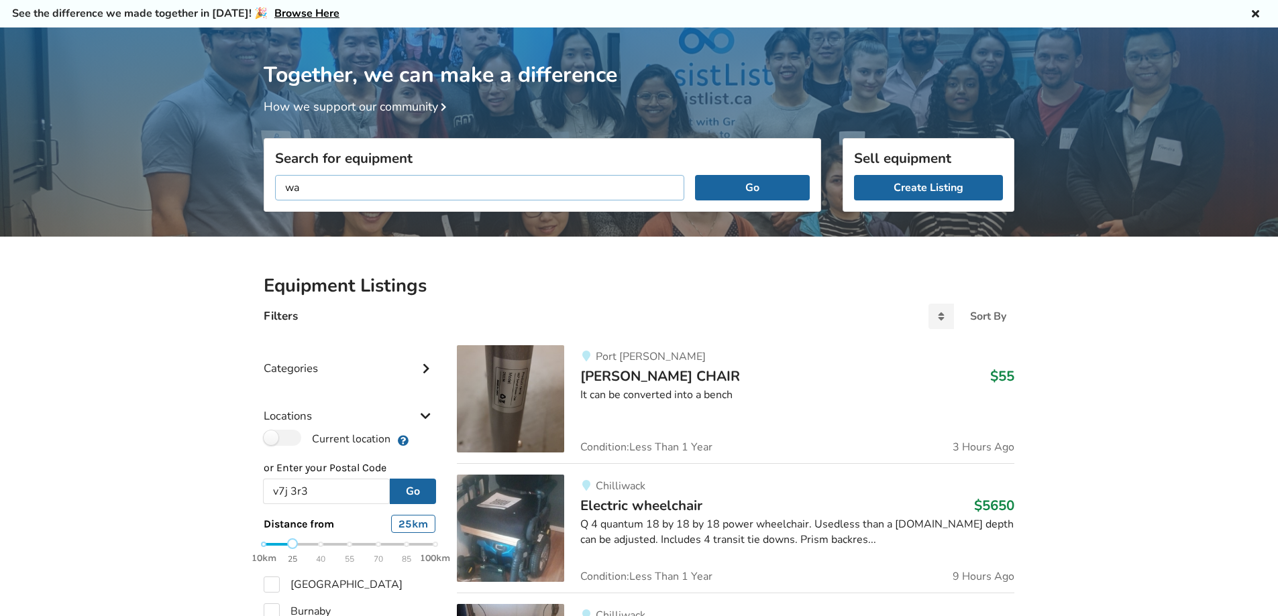
drag, startPoint x: 299, startPoint y: 188, endPoint x: 307, endPoint y: 188, distance: 8.0
click at [301, 188] on input "wa" at bounding box center [479, 187] width 409 height 25
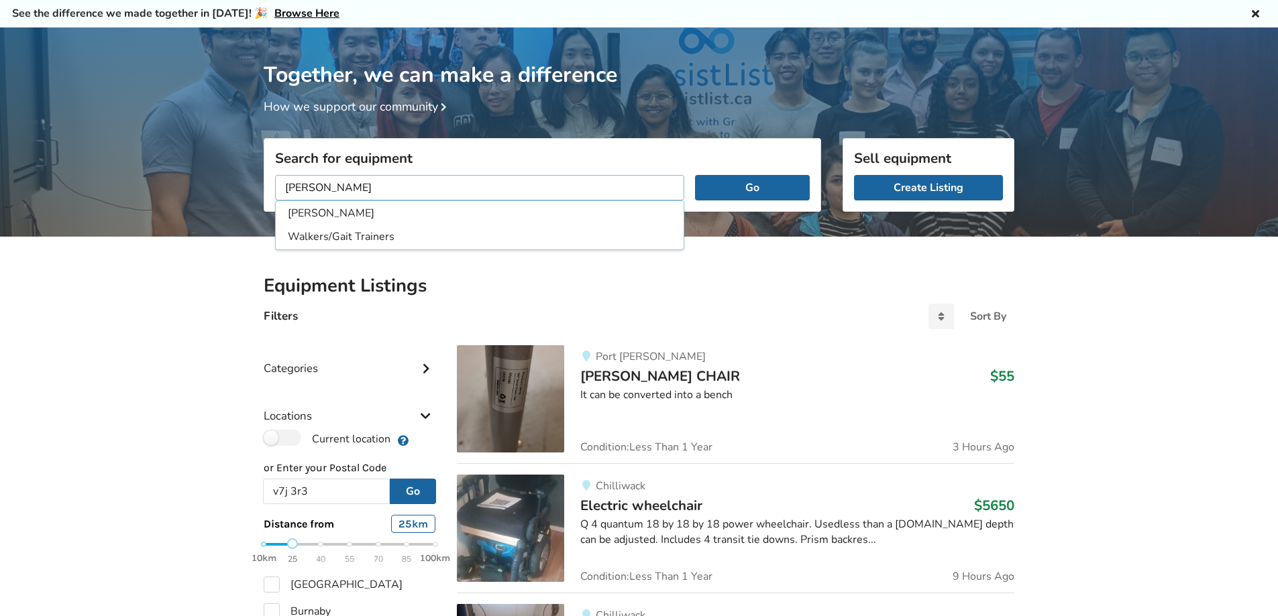
type input "[PERSON_NAME]"
click at [695, 175] on button "Go" at bounding box center [752, 187] width 115 height 25
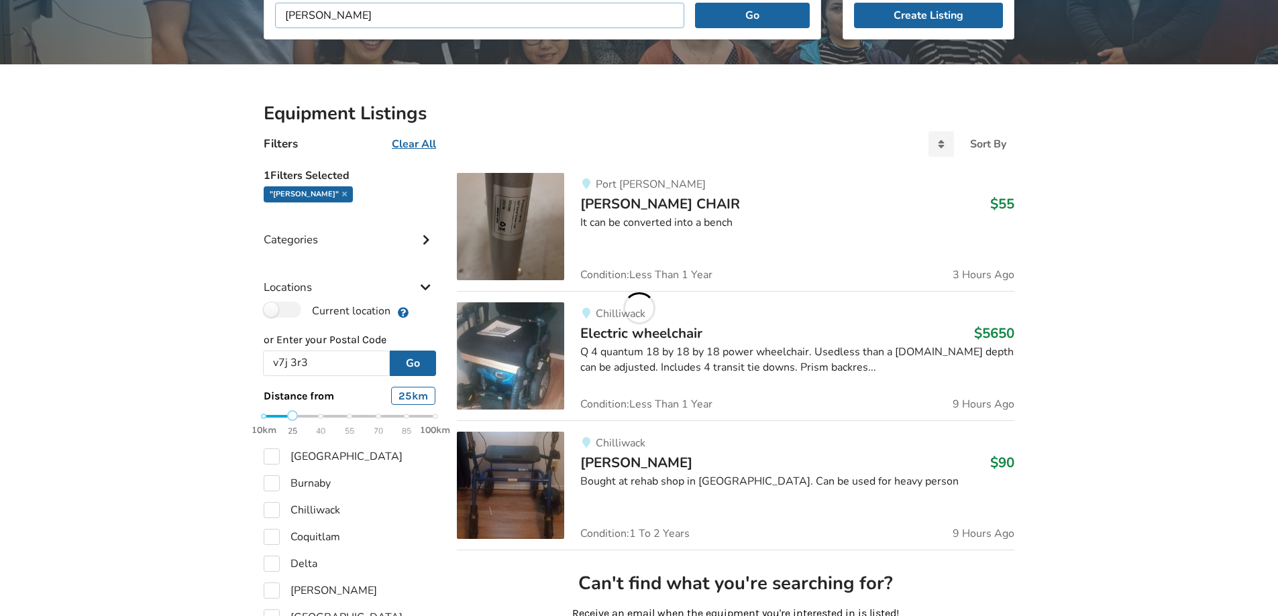
scroll to position [311, 0]
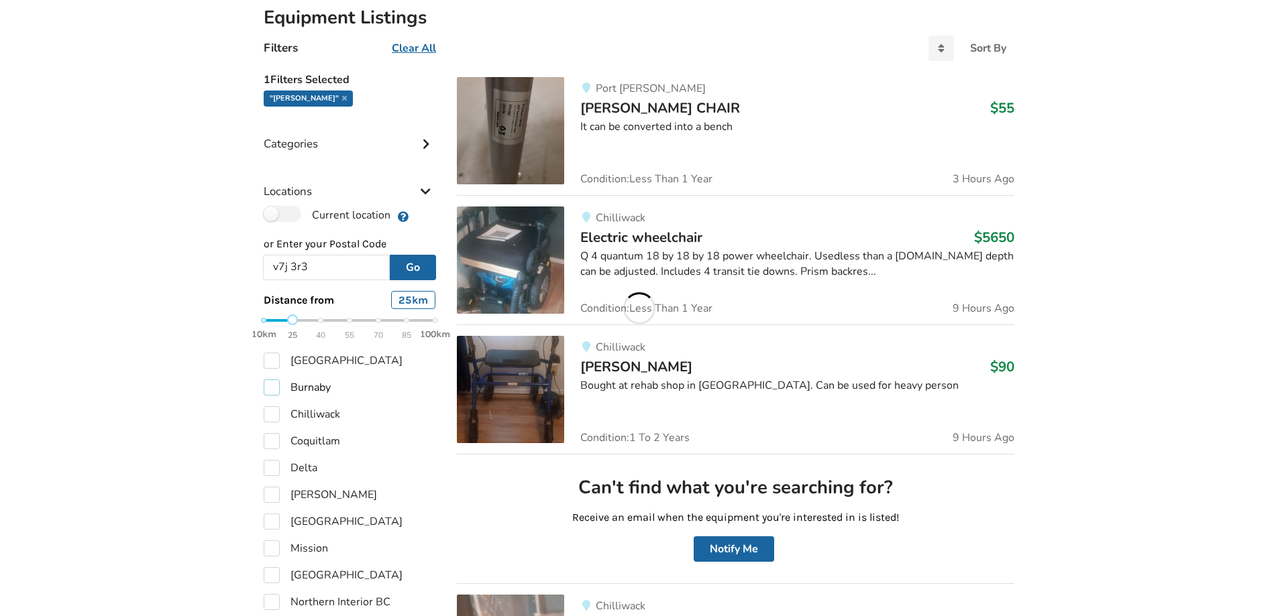
click at [272, 386] on label "Burnaby" at bounding box center [297, 388] width 67 height 16
checkbox input "true"
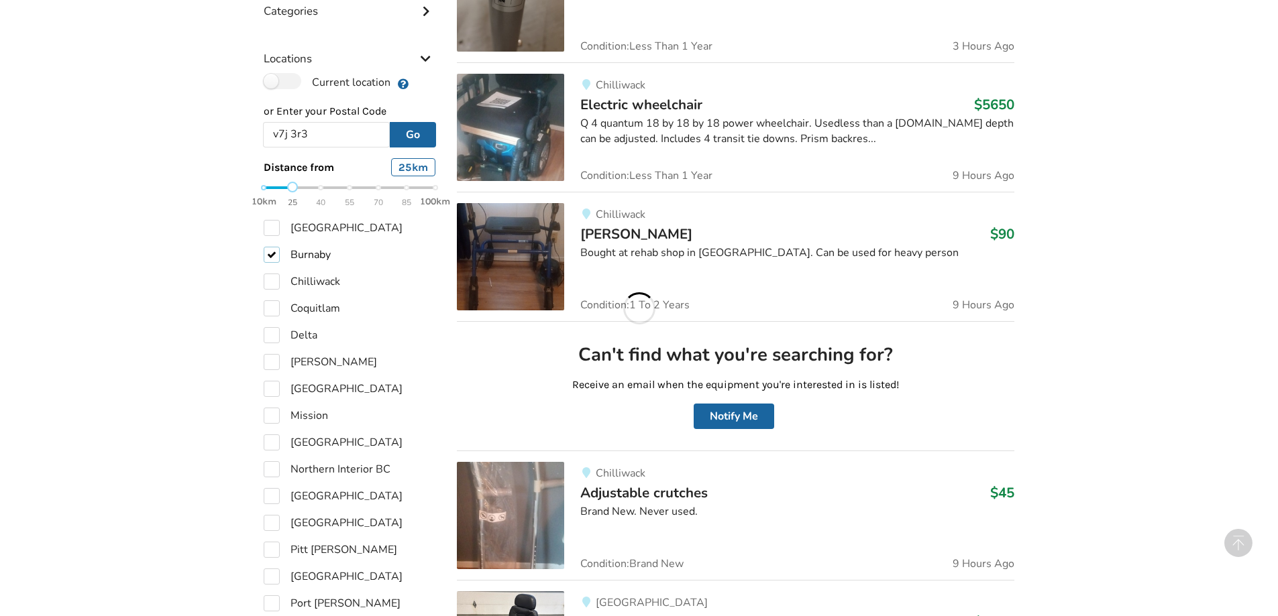
scroll to position [445, 0]
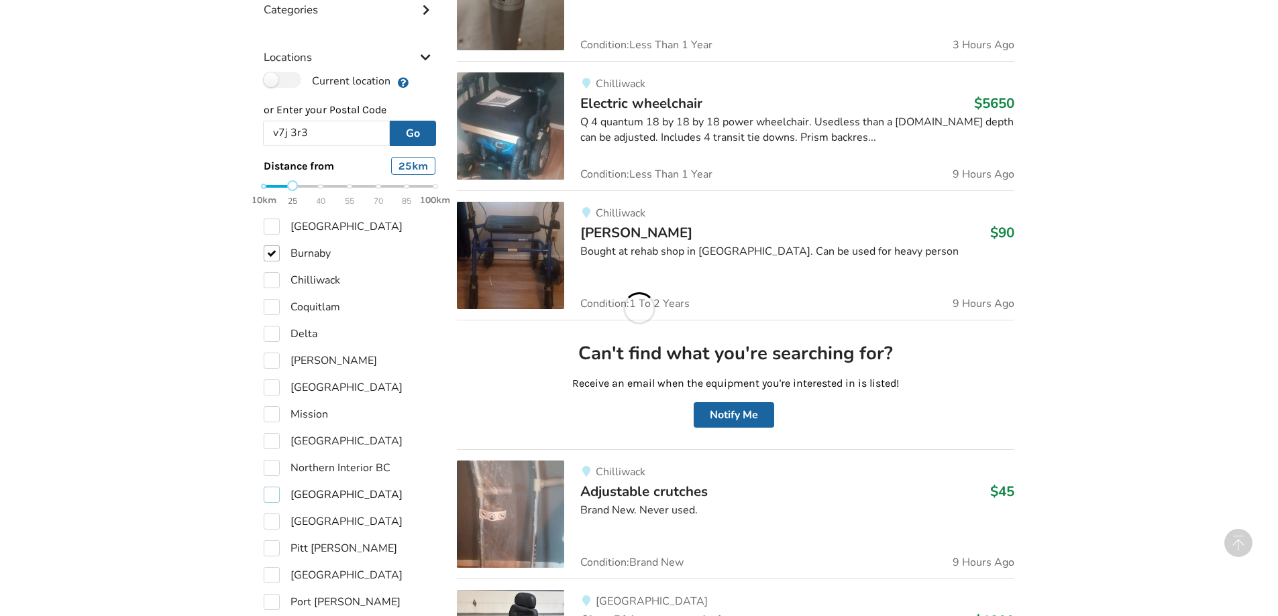
click at [270, 495] on label "[GEOGRAPHIC_DATA]" at bounding box center [333, 495] width 139 height 16
checkbox input "true"
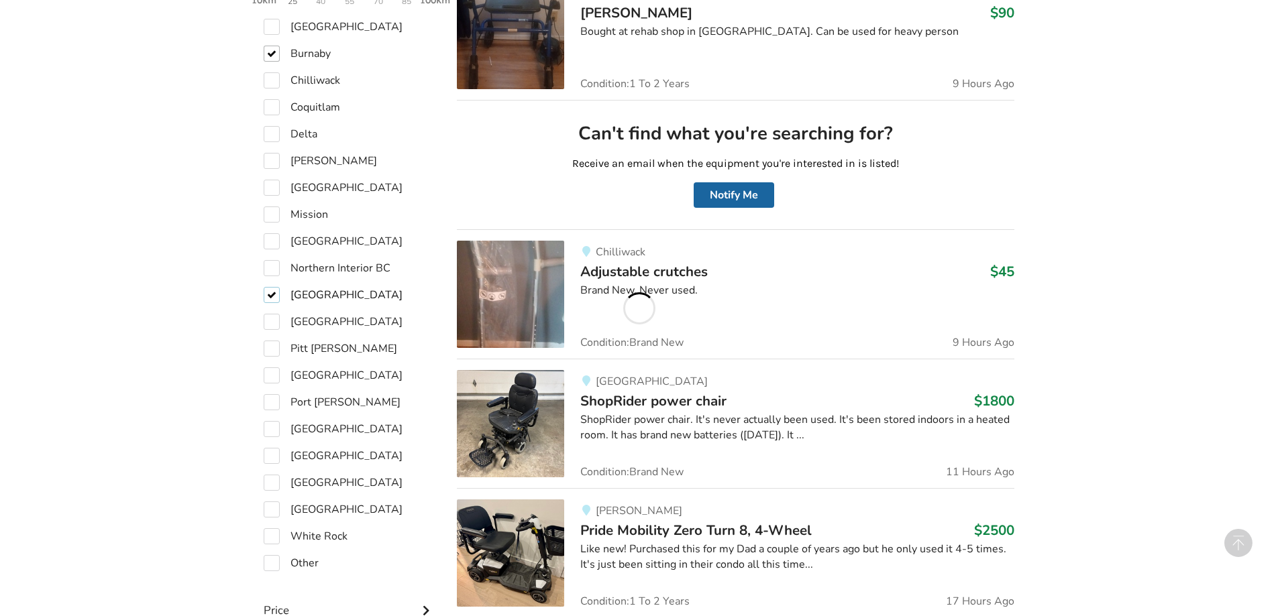
scroll to position [667, 0]
click at [271, 479] on label "[GEOGRAPHIC_DATA]" at bounding box center [333, 482] width 139 height 16
checkbox input "true"
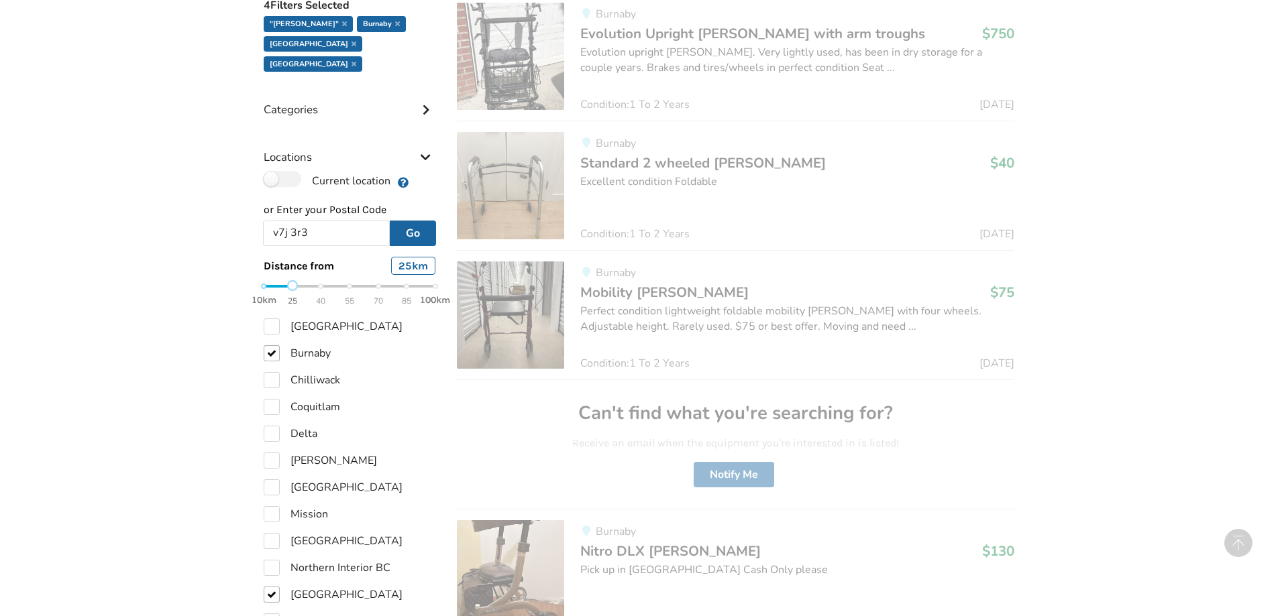
scroll to position [234, 0]
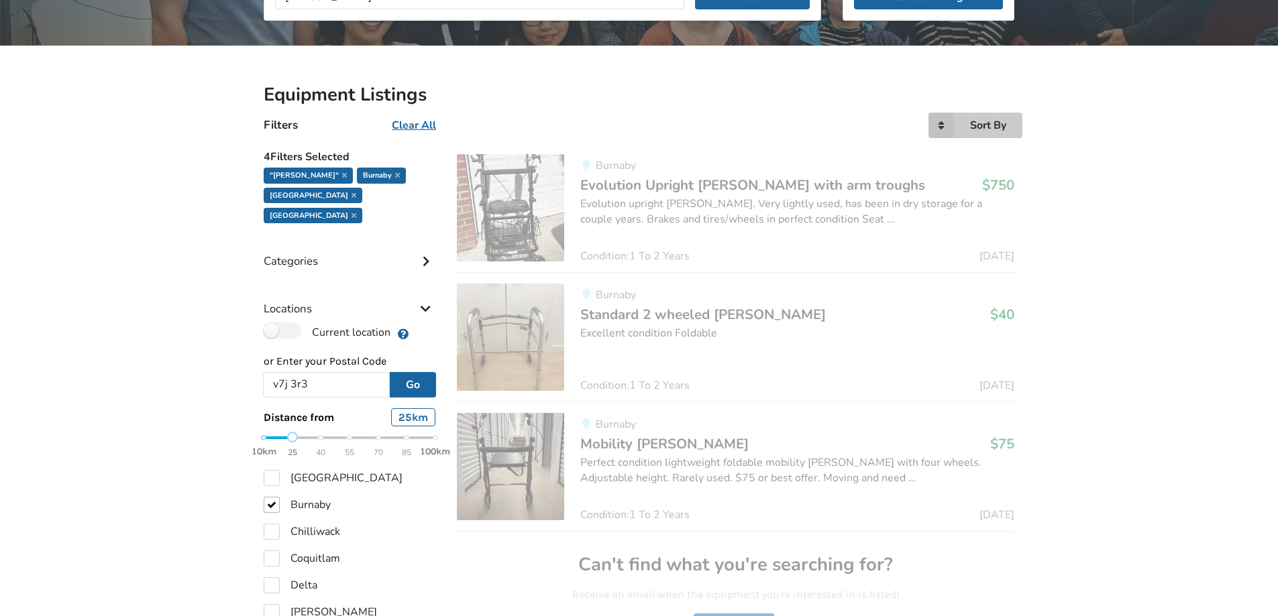
click at [943, 127] on icon at bounding box center [940, 125] width 25 height 25
click at [956, 205] on span "Price descending" at bounding box center [966, 208] width 82 height 15
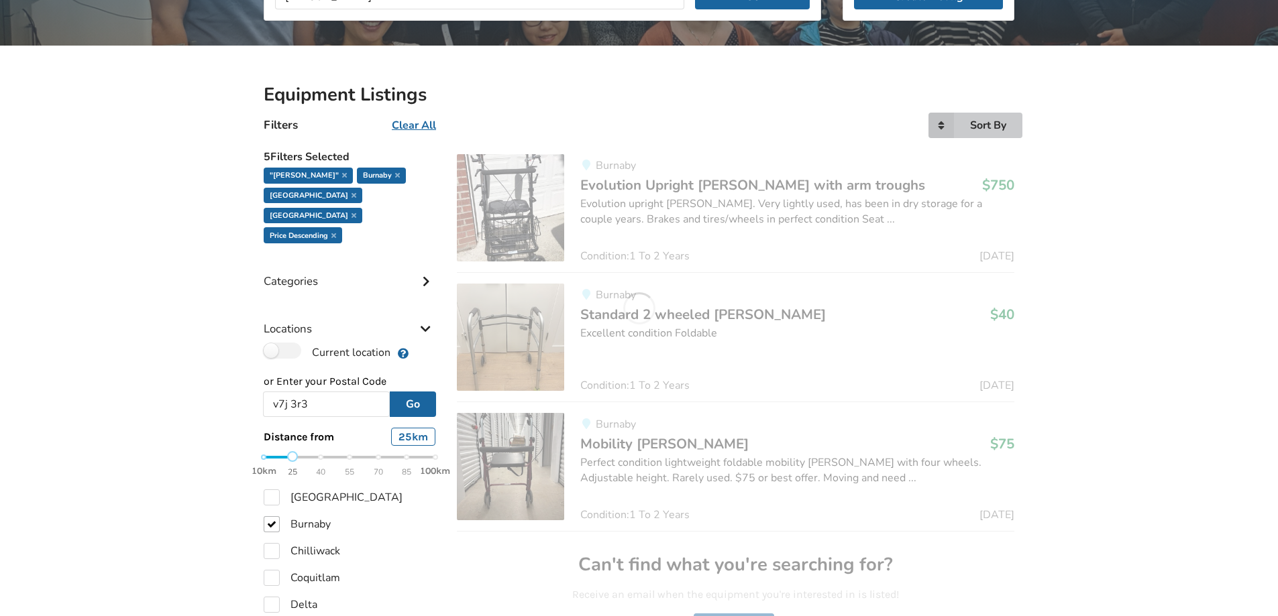
click at [947, 123] on icon at bounding box center [940, 125] width 25 height 25
click at [960, 176] on span "Price ascending" at bounding box center [962, 180] width 75 height 15
click at [976, 122] on div "Sort By" at bounding box center [988, 125] width 36 height 11
click at [969, 180] on span "Price ascending" at bounding box center [962, 180] width 75 height 15
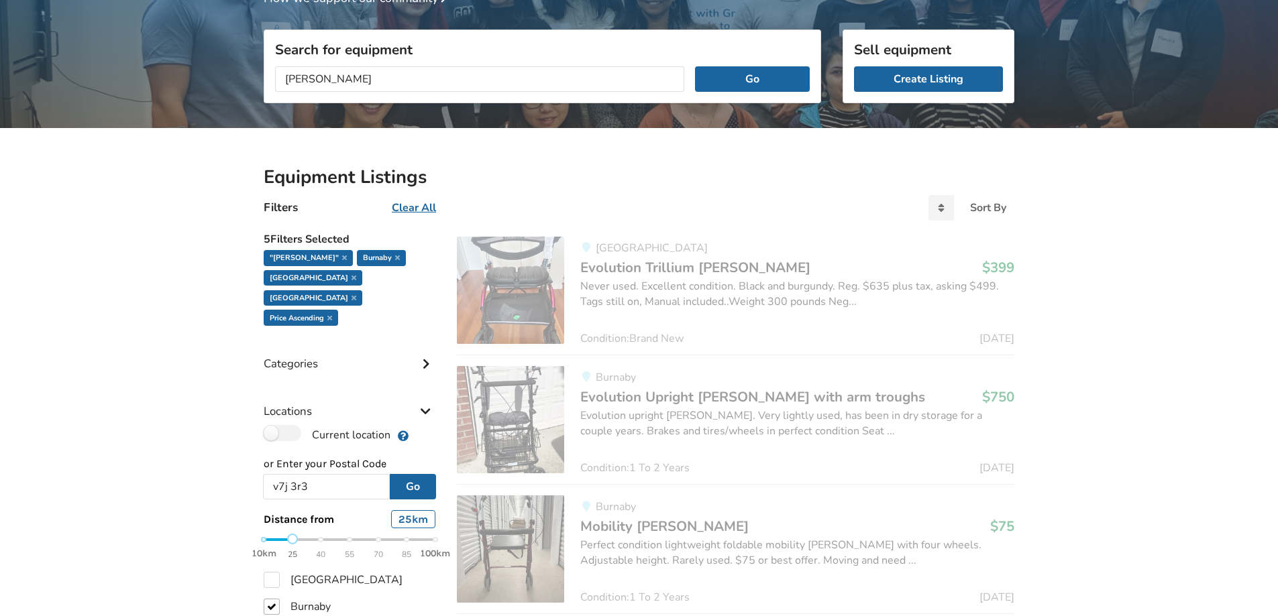
scroll to position [268, 0]
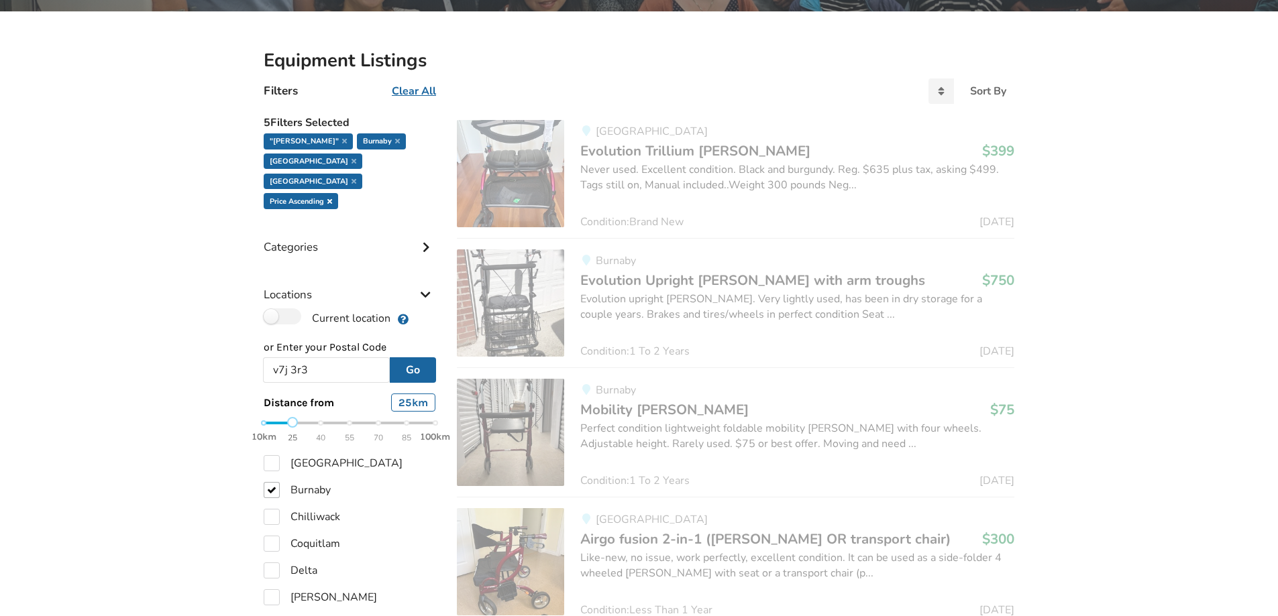
click at [331, 198] on icon at bounding box center [329, 201] width 5 height 7
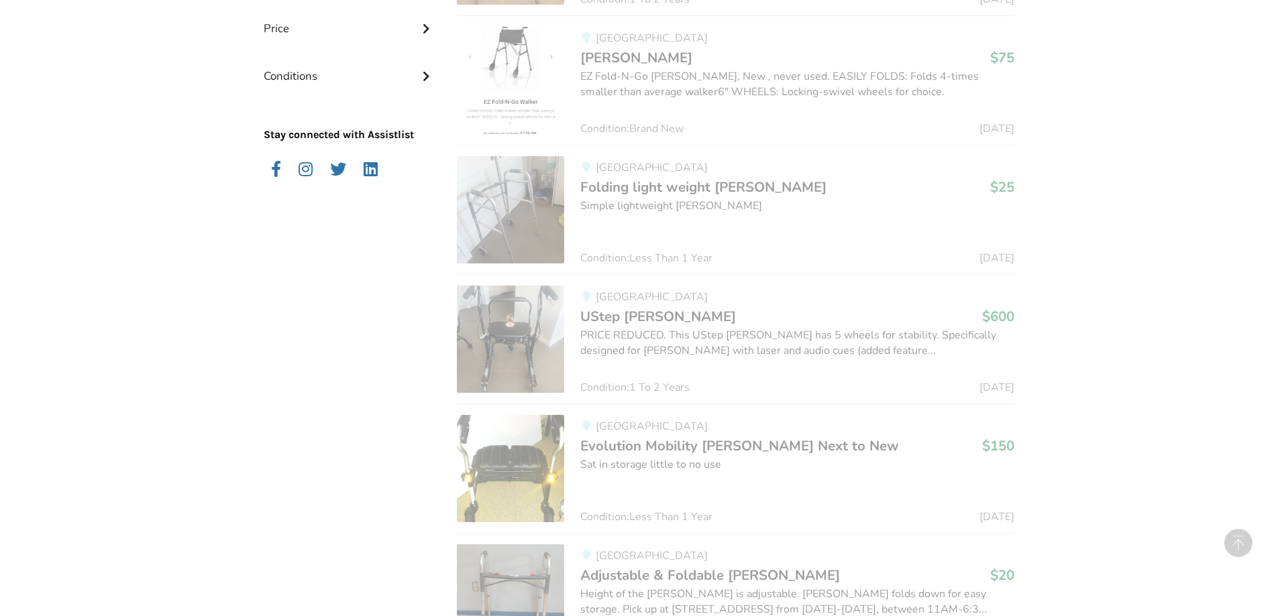
scroll to position [1341, 0]
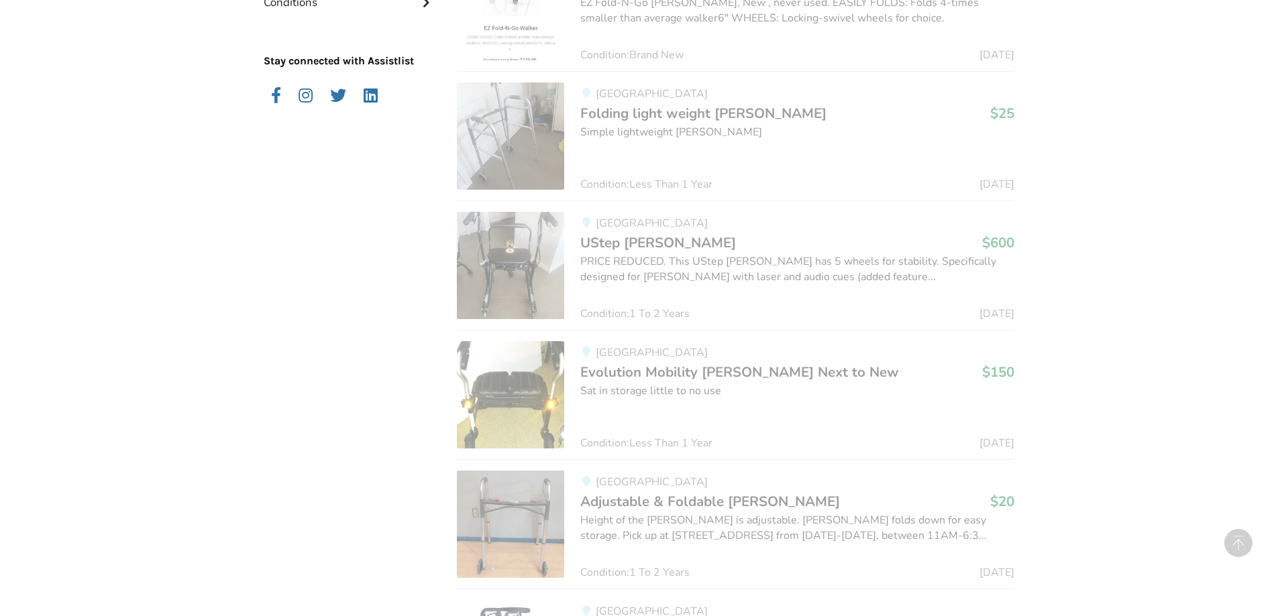
click at [657, 125] on div "Simple lightweight [PERSON_NAME]" at bounding box center [797, 132] width 434 height 15
